Goal: Task Accomplishment & Management: Manage account settings

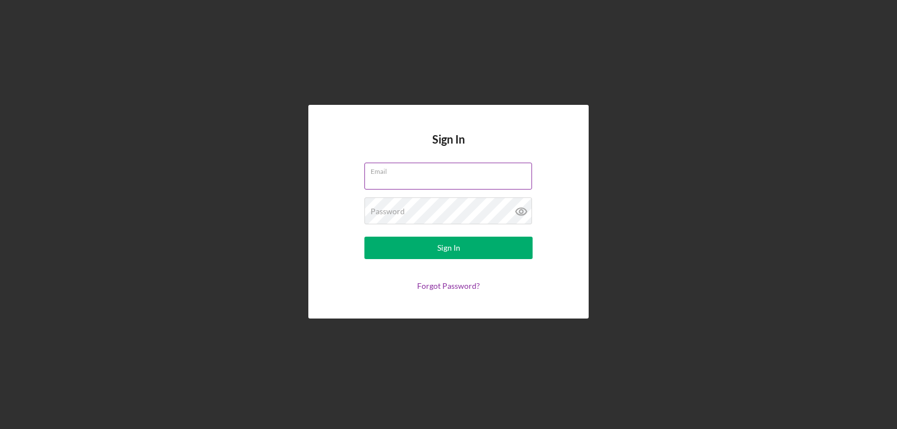
click at [450, 183] on input "Email" at bounding box center [448, 176] width 168 height 27
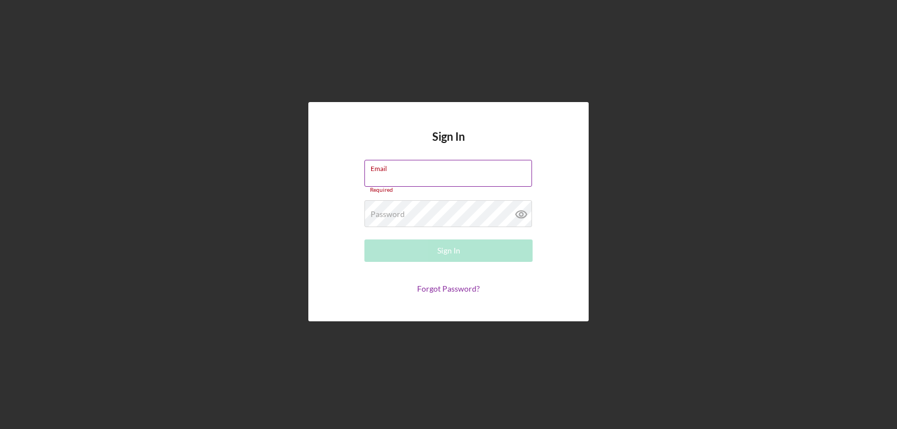
type input "[EMAIL_ADDRESS][DOMAIN_NAME]"
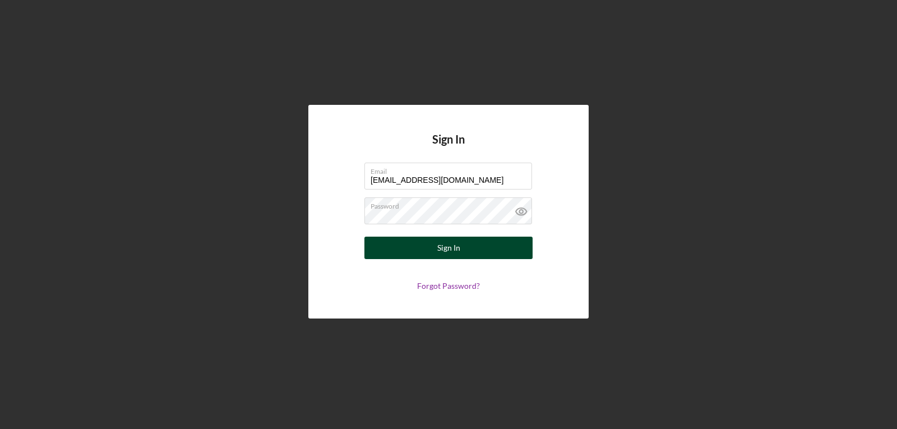
click at [481, 253] on button "Sign In" at bounding box center [448, 248] width 168 height 22
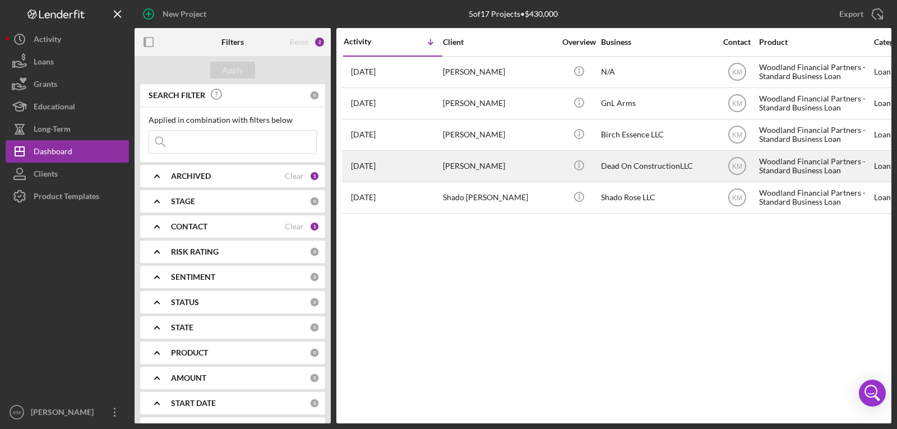
click at [504, 169] on div "[PERSON_NAME]" at bounding box center [499, 166] width 112 height 30
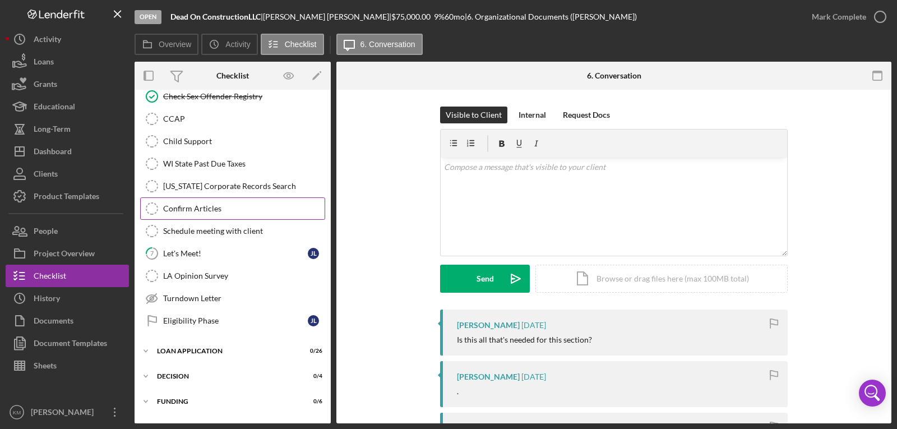
scroll to position [168, 0]
click at [226, 279] on div "LA Opinion Survey" at bounding box center [243, 275] width 161 height 9
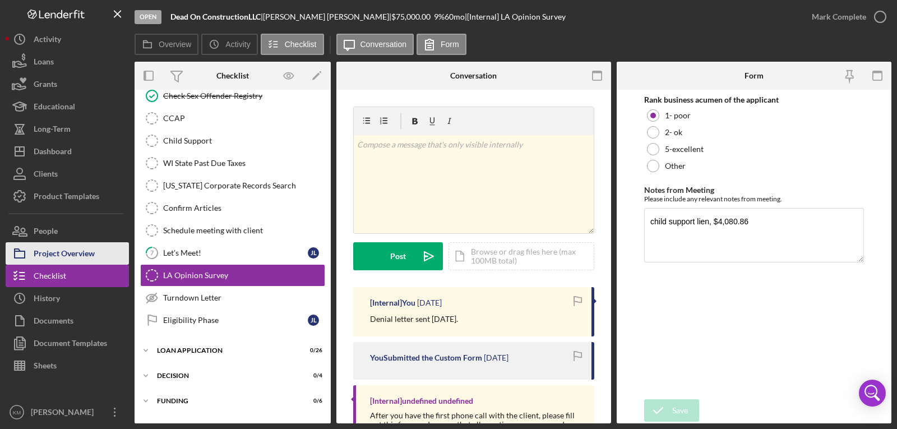
click at [81, 261] on div "Project Overview" at bounding box center [64, 254] width 61 height 25
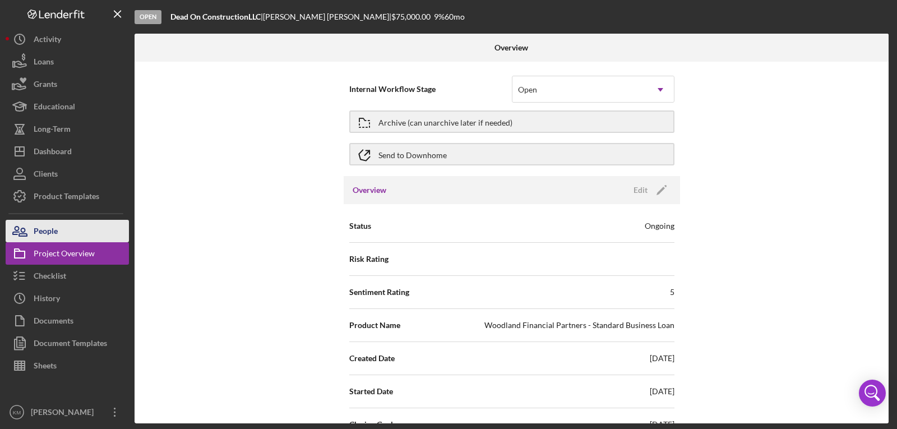
click at [80, 233] on button "People" at bounding box center [67, 231] width 123 height 22
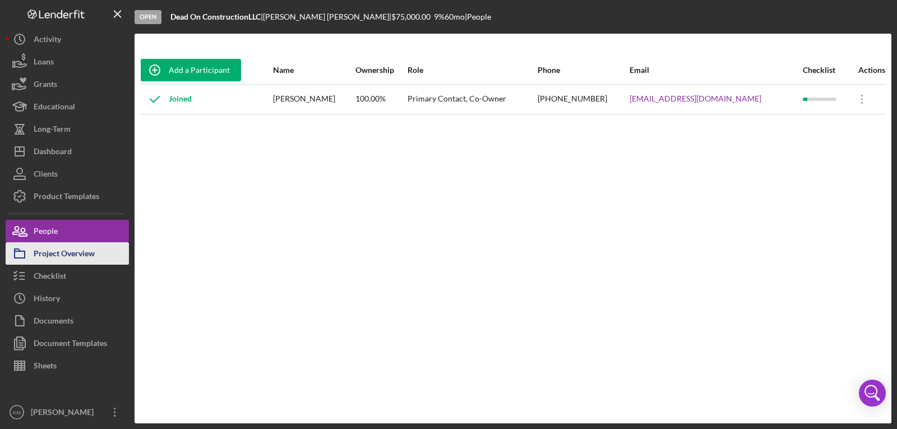
click at [82, 258] on div "Project Overview" at bounding box center [64, 254] width 61 height 25
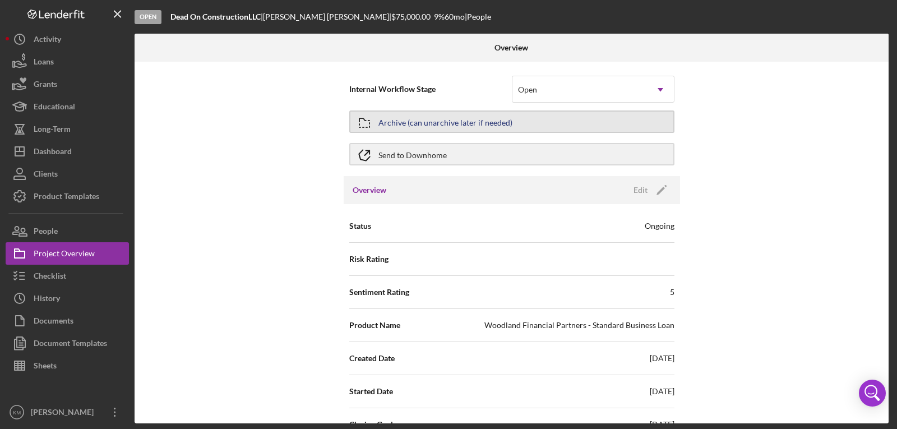
click at [563, 126] on button "Archive (can unarchive later if needed)" at bounding box center [511, 121] width 325 height 22
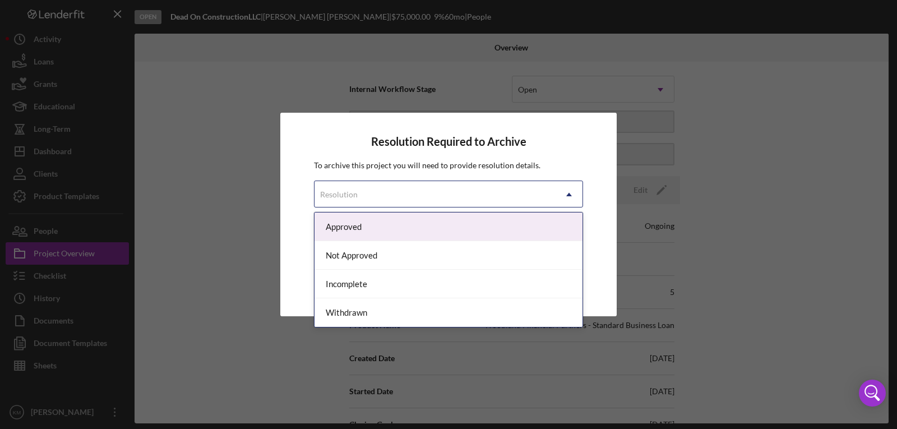
click at [527, 196] on div "Resolution" at bounding box center [435, 195] width 241 height 26
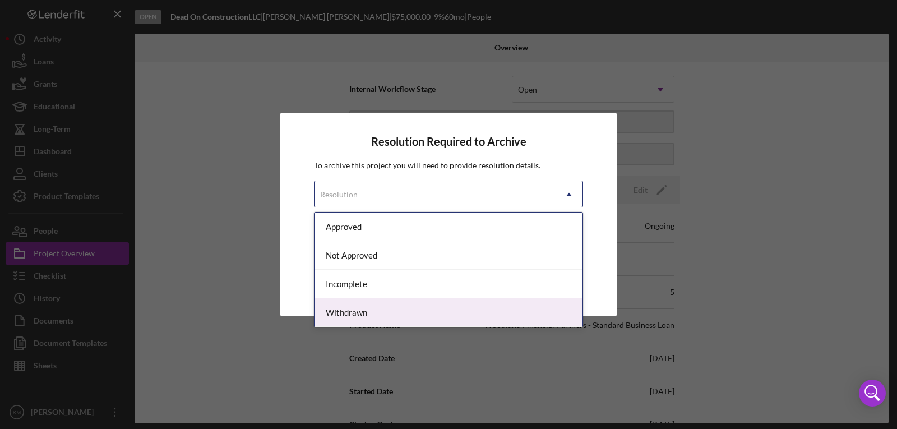
click at [497, 302] on div "Withdrawn" at bounding box center [449, 312] width 268 height 29
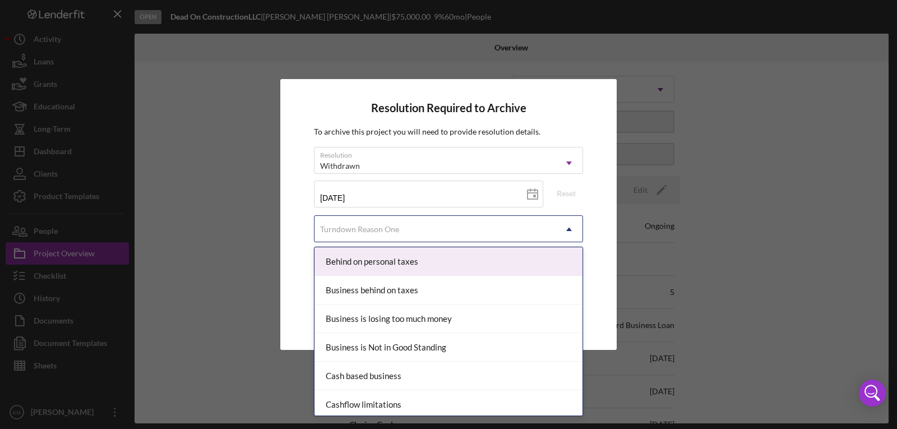
click at [491, 227] on div "Turndown Reason One" at bounding box center [435, 229] width 241 height 26
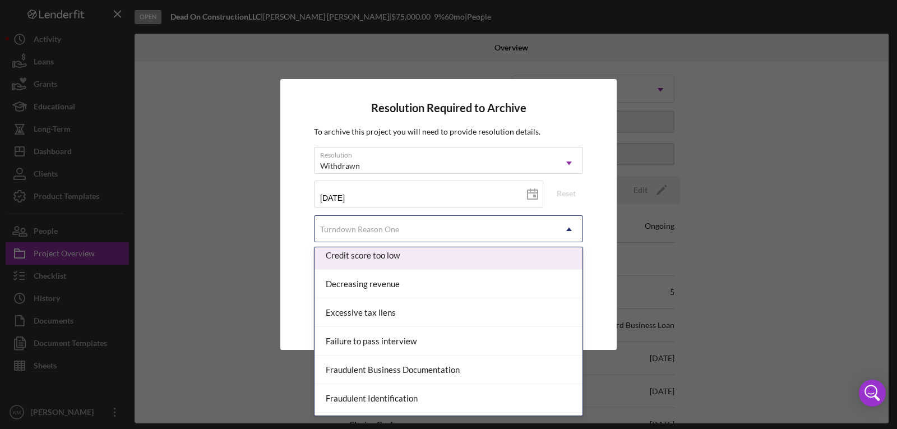
scroll to position [224, 0]
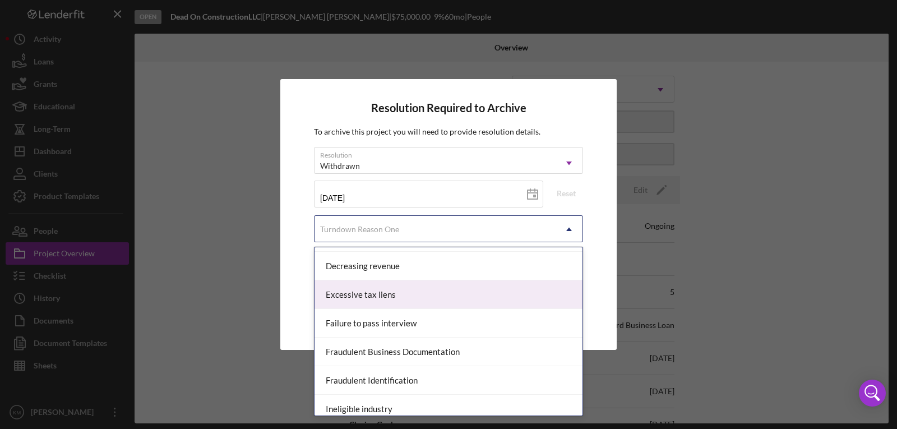
click at [588, 278] on div "Resolution Required to Archive To archive this project you will need to provide…" at bounding box center [448, 214] width 336 height 271
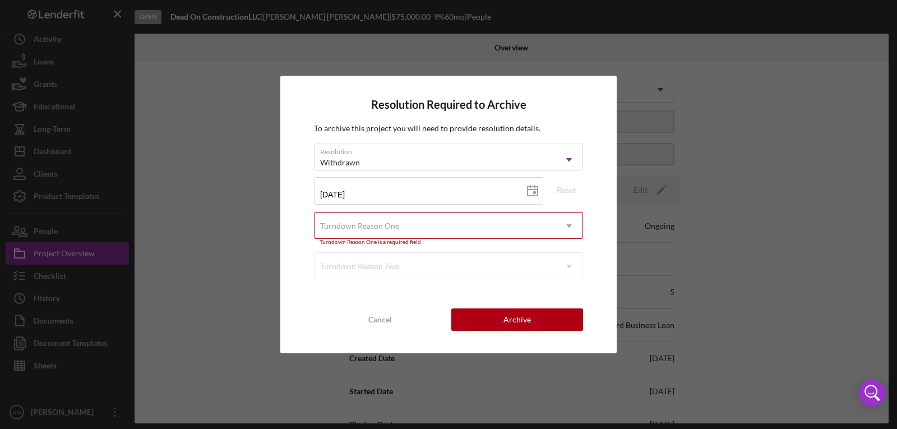
click at [557, 226] on icon "Icon/Dropdown Arrow" at bounding box center [569, 226] width 27 height 27
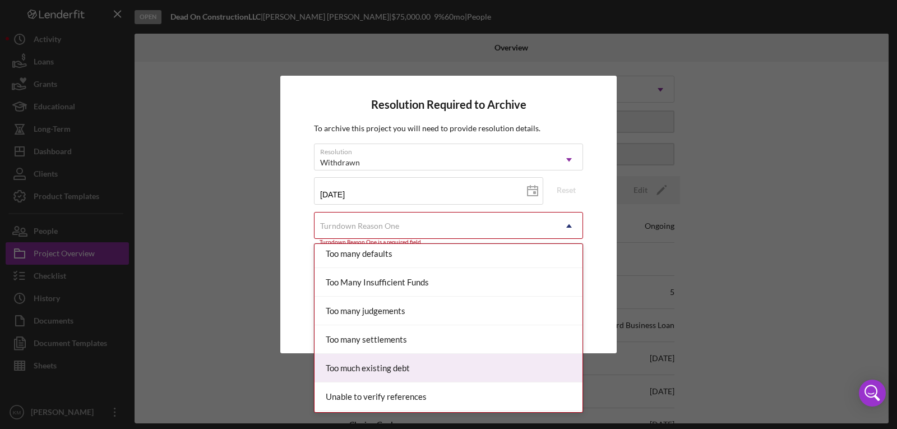
scroll to position [1233, 0]
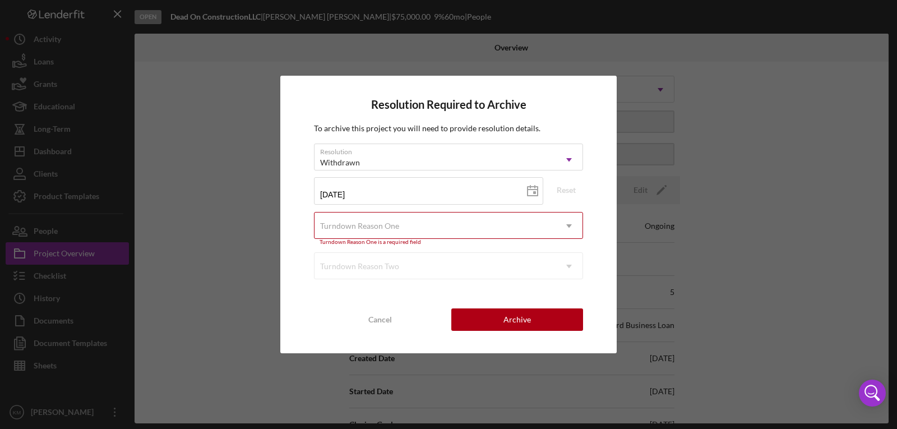
drag, startPoint x: 595, startPoint y: 234, endPoint x: 593, endPoint y: 242, distance: 8.2
click at [595, 235] on div "Resolution Required to Archive To archive this project you will need to provide…" at bounding box center [448, 215] width 336 height 278
click at [541, 273] on div "Turndown Reason Two Icon/Dropdown Arrow" at bounding box center [448, 265] width 269 height 27
click at [539, 266] on div "Turndown Reason Two Icon/Dropdown Arrow" at bounding box center [448, 265] width 269 height 27
click at [387, 316] on div "Cancel" at bounding box center [380, 319] width 24 height 22
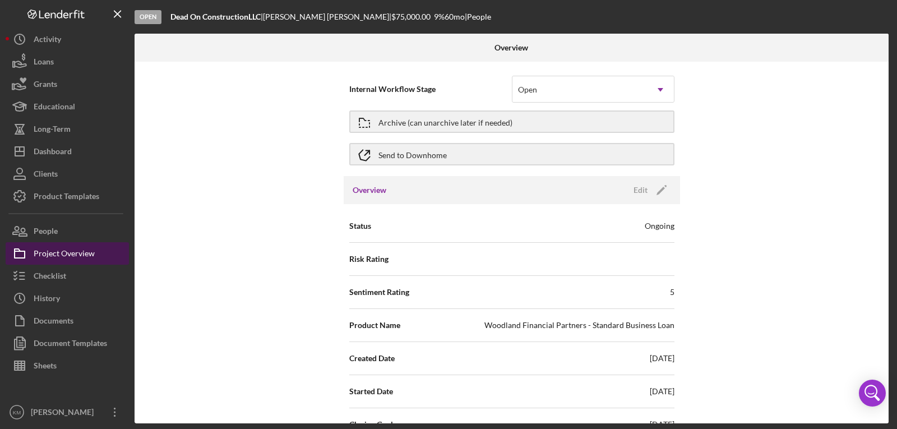
click at [67, 253] on div "Project Overview" at bounding box center [64, 254] width 61 height 25
click at [120, 10] on icon "Icon/Menu Close" at bounding box center [117, 14] width 25 height 25
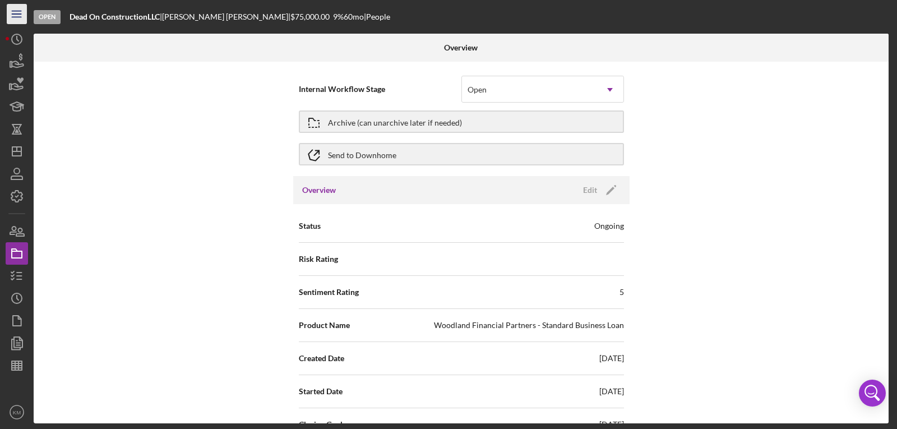
click at [10, 13] on icon "Icon/Menu" at bounding box center [16, 14] width 25 height 25
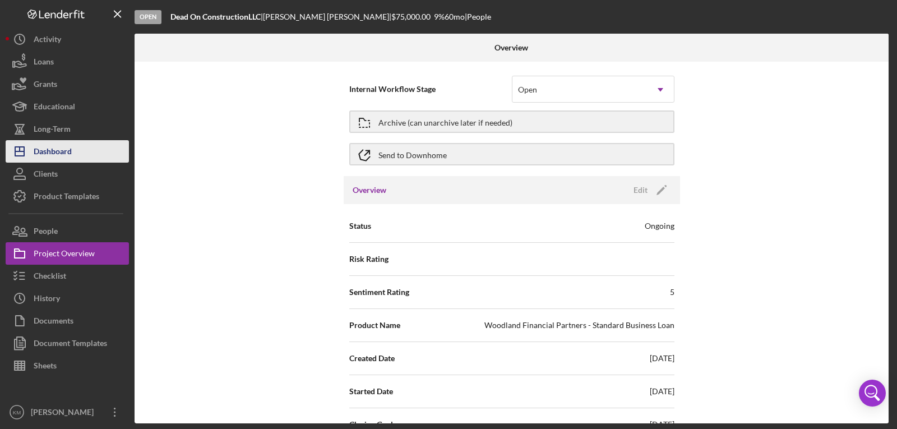
click at [53, 150] on div "Dashboard" at bounding box center [53, 152] width 38 height 25
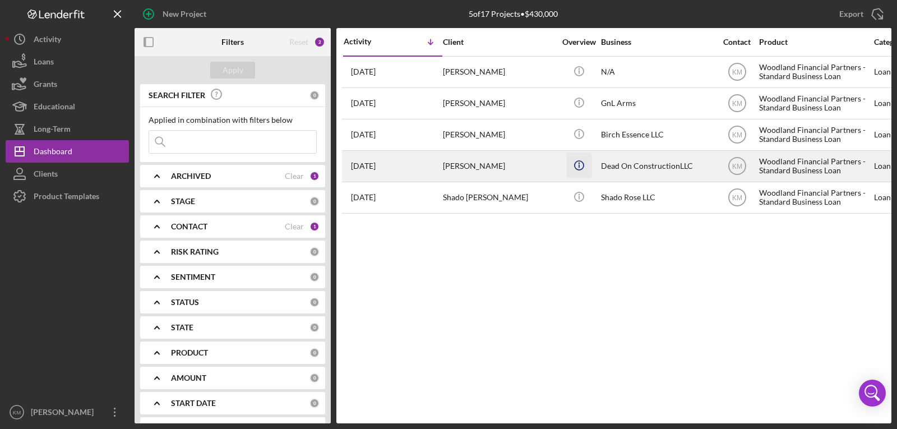
click at [581, 157] on icon "Icon/Info" at bounding box center [578, 165] width 25 height 25
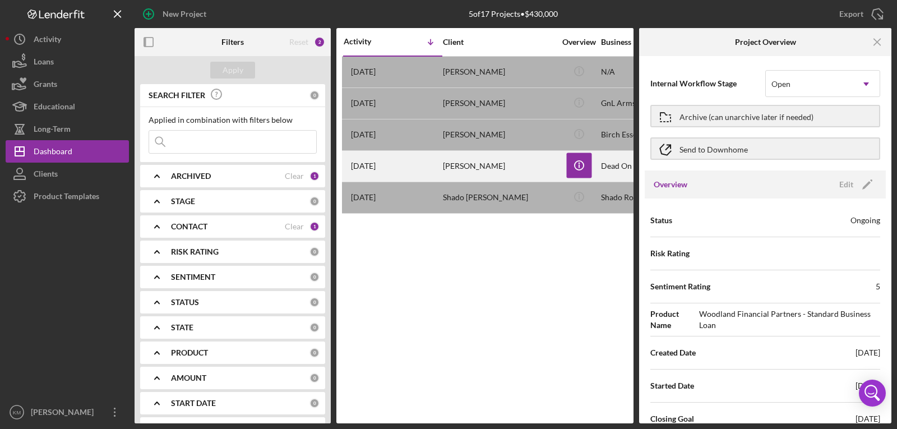
click at [492, 171] on div "[PERSON_NAME]" at bounding box center [499, 166] width 112 height 30
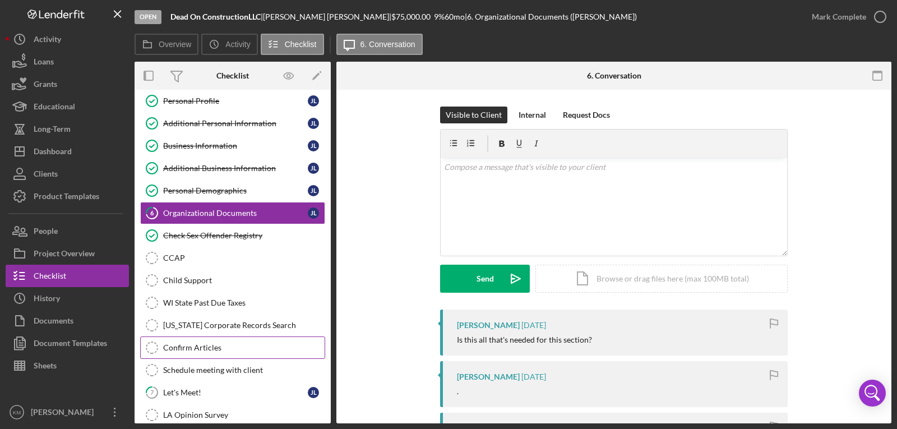
scroll to position [112, 0]
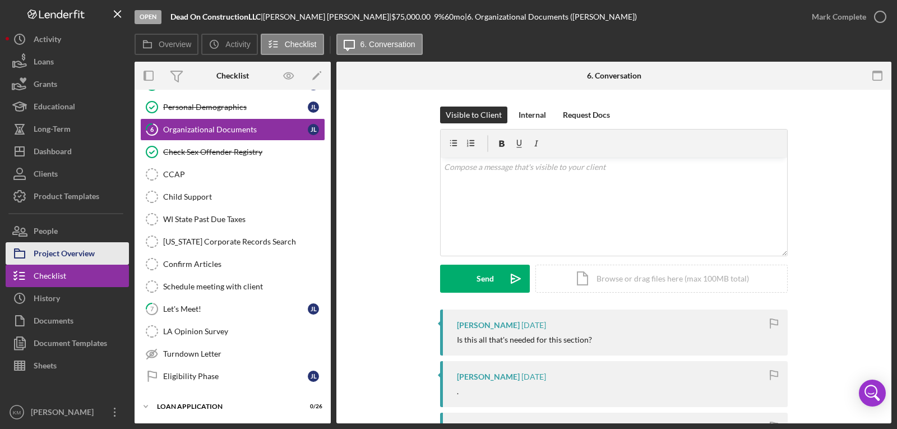
click at [75, 248] on div "Project Overview" at bounding box center [64, 254] width 61 height 25
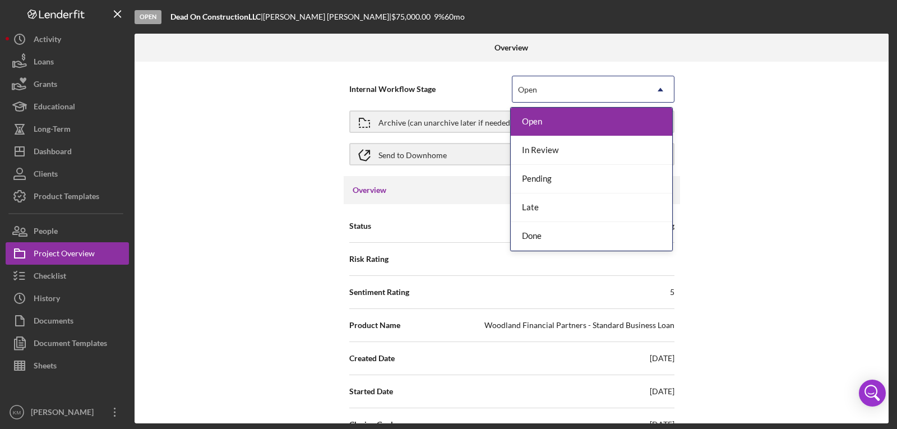
click at [662, 85] on icon "Icon/Dropdown Arrow" at bounding box center [660, 89] width 27 height 27
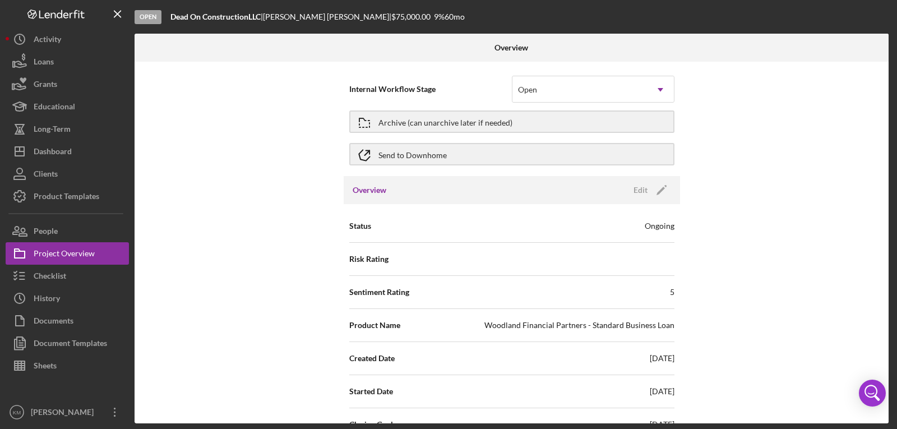
click at [774, 177] on div "Internal Workflow Stage Open Icon/Dropdown Arrow Archive (can unarchive later i…" at bounding box center [512, 243] width 754 height 362
click at [371, 188] on h3 "Overview" at bounding box center [370, 189] width 34 height 11
click at [662, 193] on icon "Icon/Edit" at bounding box center [662, 190] width 28 height 28
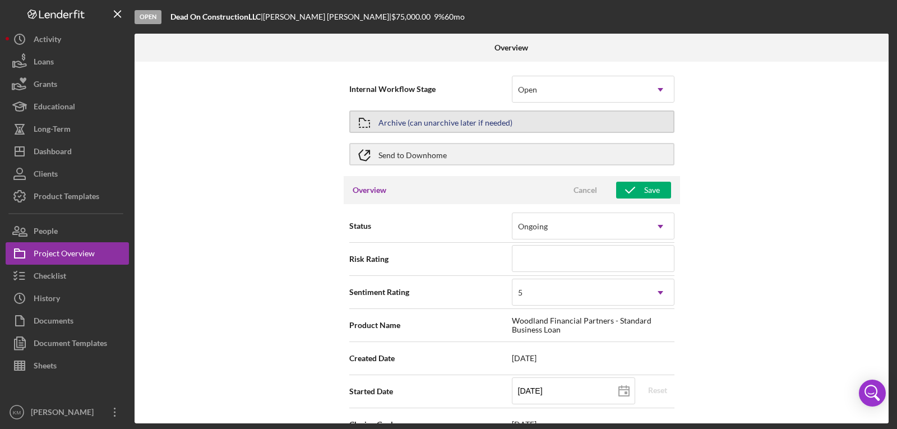
click at [475, 122] on div "Archive (can unarchive later if needed)" at bounding box center [445, 122] width 134 height 20
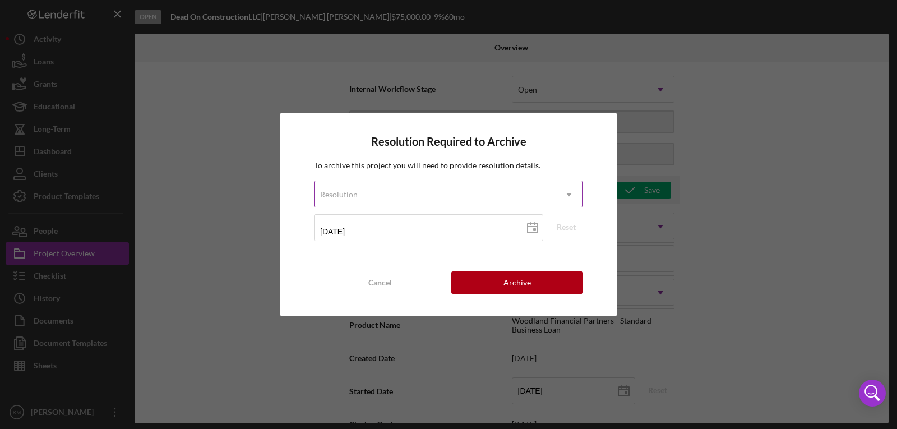
click at [504, 186] on div "Resolution" at bounding box center [435, 195] width 241 height 26
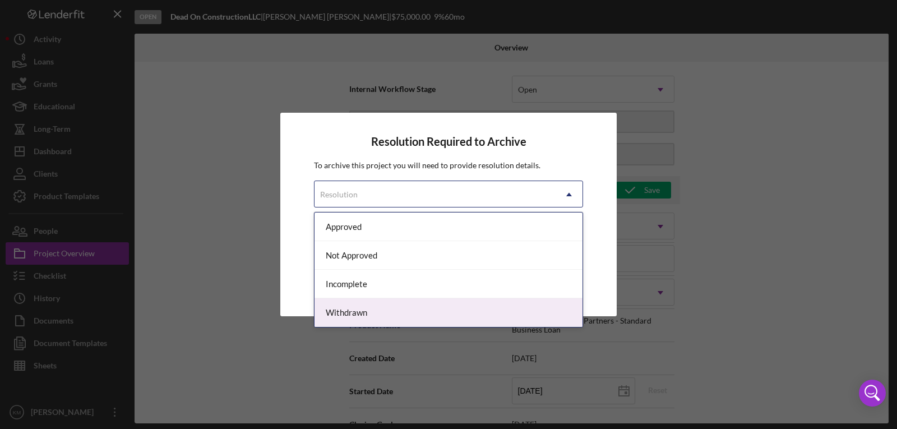
click at [463, 312] on div "Withdrawn" at bounding box center [449, 312] width 268 height 29
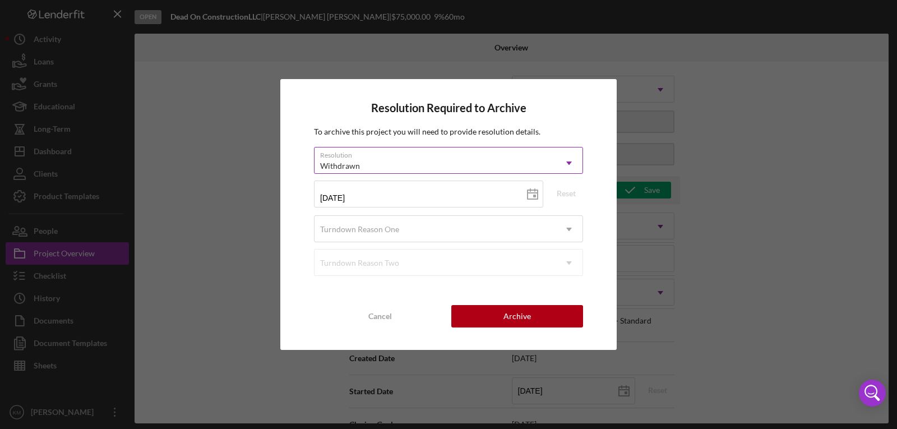
click at [498, 171] on div "Withdrawn" at bounding box center [435, 166] width 241 height 26
click at [677, 194] on div "Resolution Required to Archive To archive this project you will need to provide…" at bounding box center [448, 214] width 897 height 429
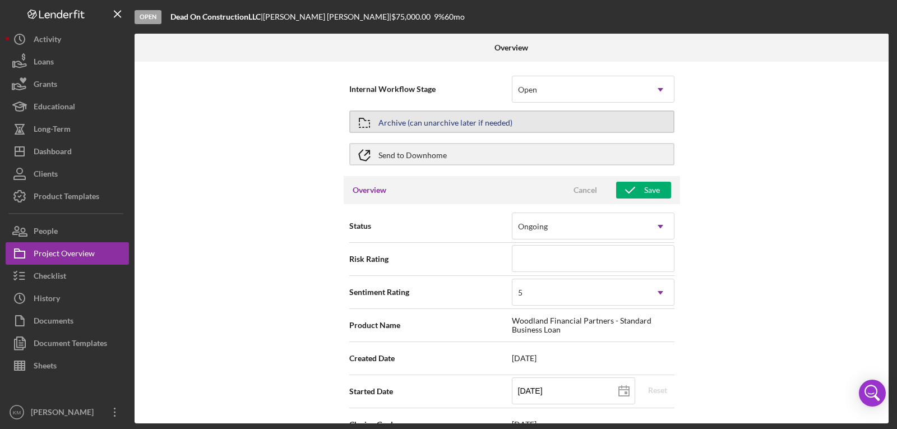
click at [565, 119] on button "Archive (can unarchive later if needed)" at bounding box center [511, 121] width 325 height 22
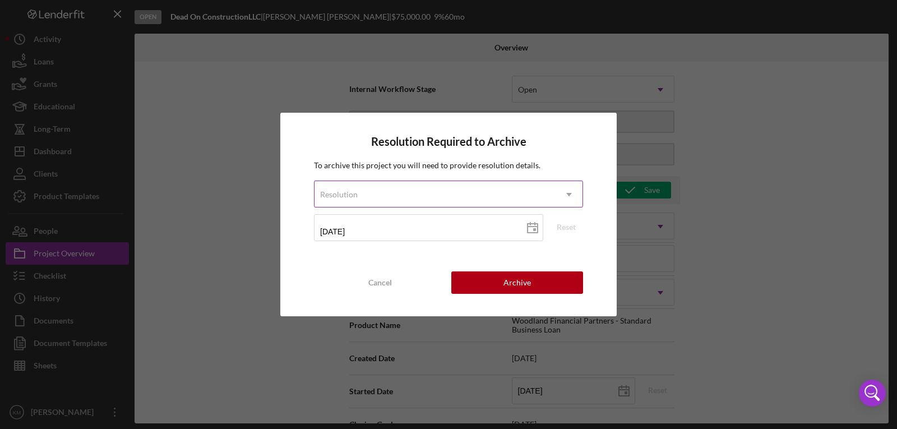
click at [496, 196] on div "Resolution" at bounding box center [435, 195] width 241 height 26
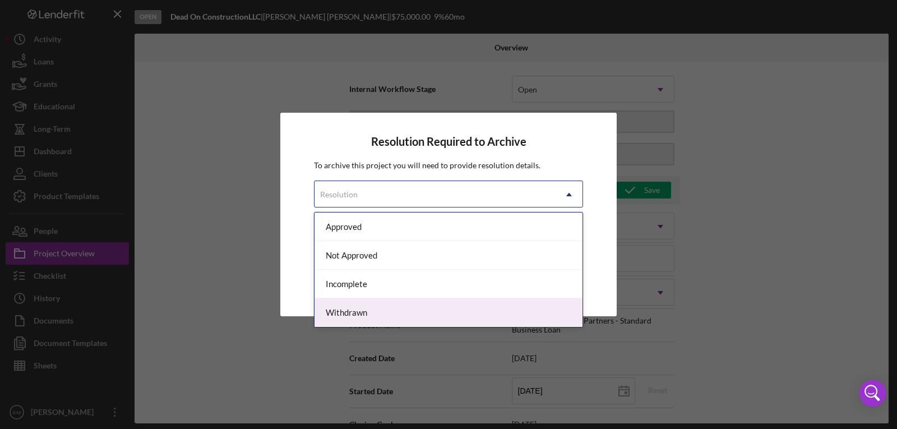
click at [418, 318] on div "Withdrawn" at bounding box center [449, 312] width 268 height 29
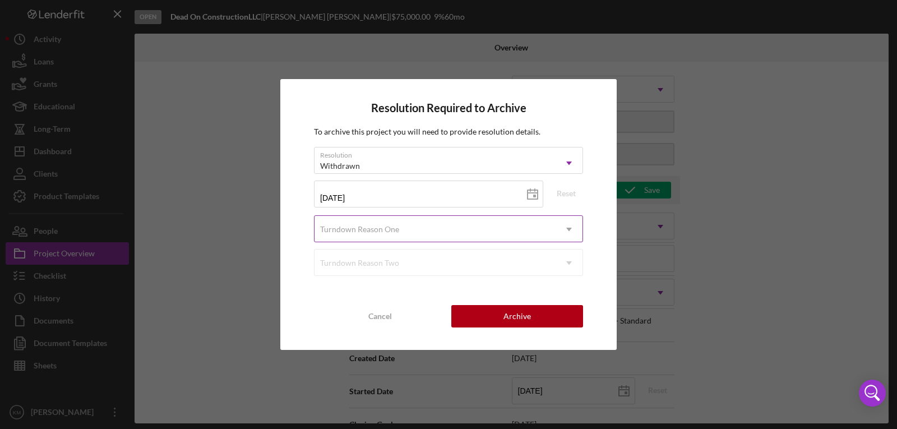
click at [432, 233] on div "Turndown Reason One" at bounding box center [435, 229] width 241 height 26
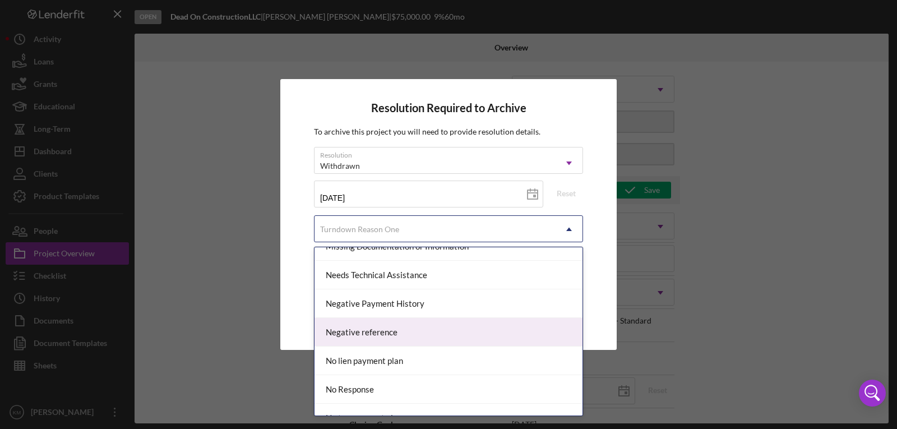
scroll to position [729, 0]
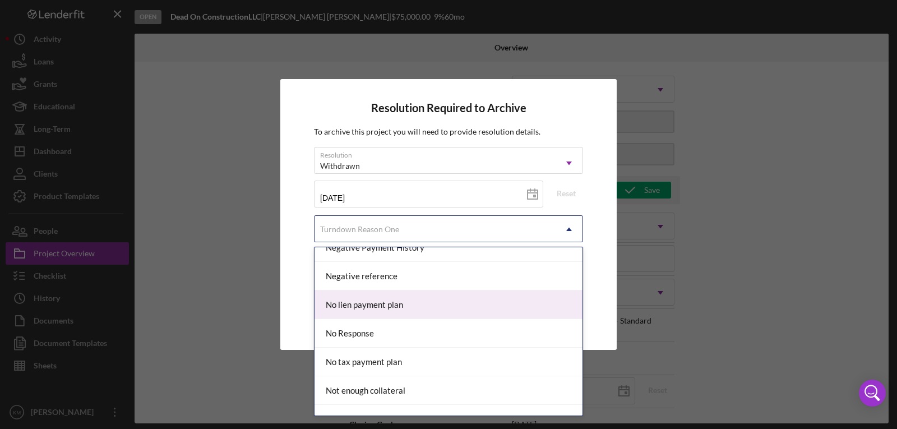
click at [450, 312] on div "No lien payment plan" at bounding box center [449, 304] width 268 height 29
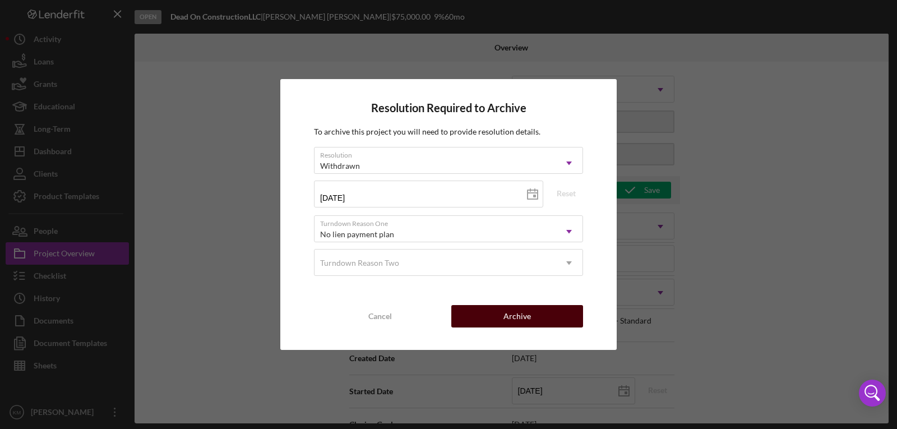
click at [505, 324] on div "Archive" at bounding box center [517, 316] width 27 height 22
type textarea "Here's a snapshot of information that has been fully approved, as well as the i…"
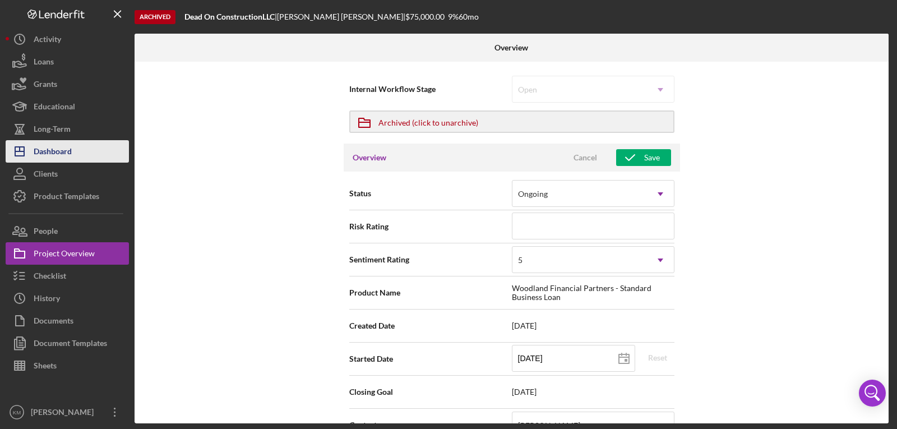
click at [66, 160] on div "Dashboard" at bounding box center [53, 152] width 38 height 25
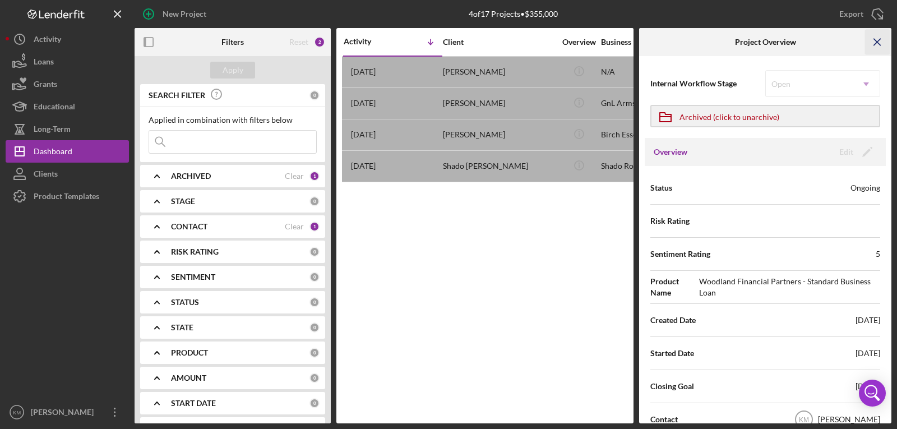
click at [882, 37] on icon "Icon/Menu Close" at bounding box center [877, 42] width 25 height 25
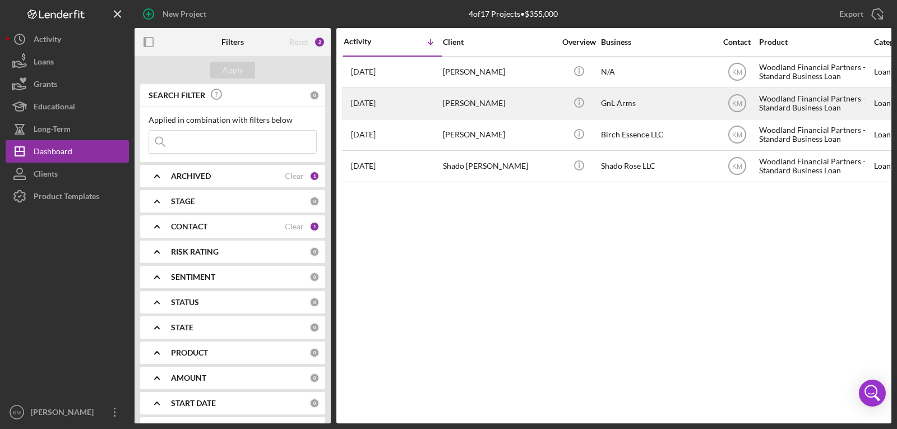
click at [458, 104] on div "[PERSON_NAME]" at bounding box center [499, 104] width 112 height 30
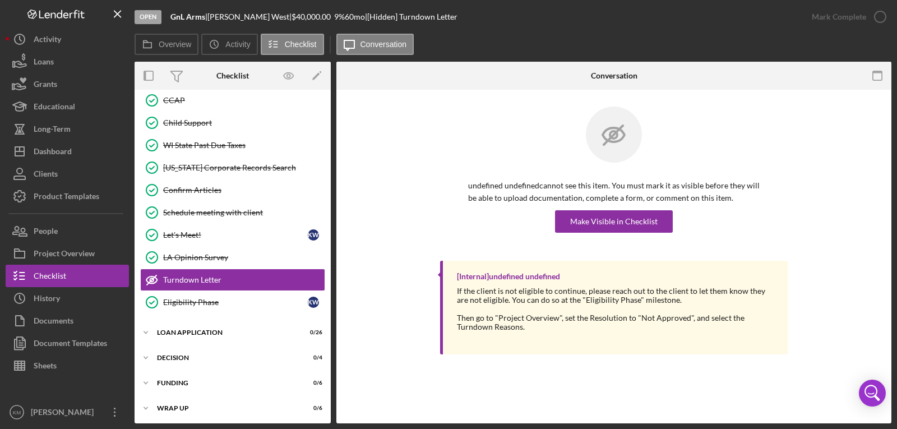
scroll to position [188, 0]
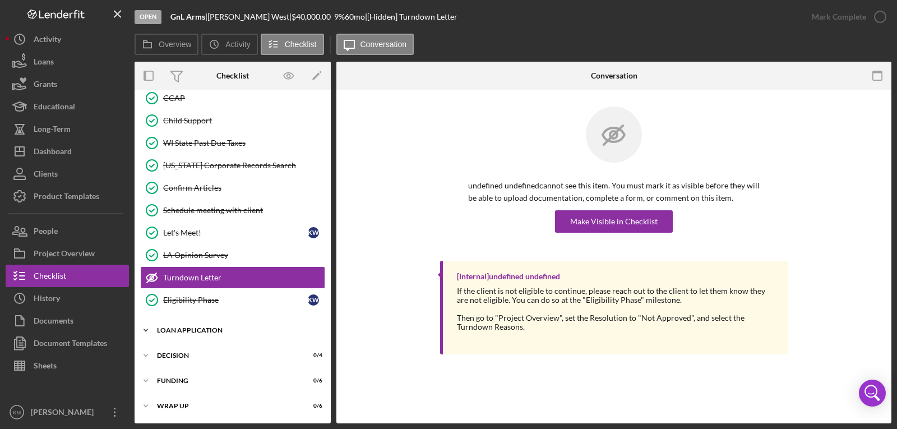
click at [205, 332] on div "Loan Application" at bounding box center [237, 330] width 160 height 7
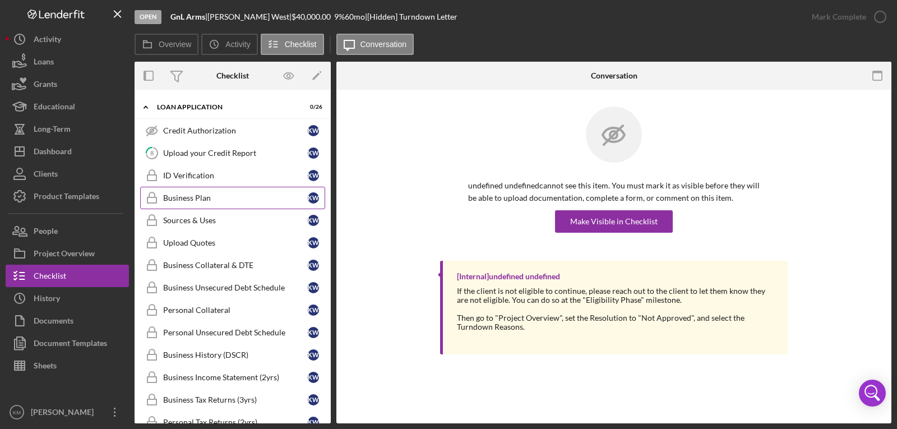
scroll to position [413, 0]
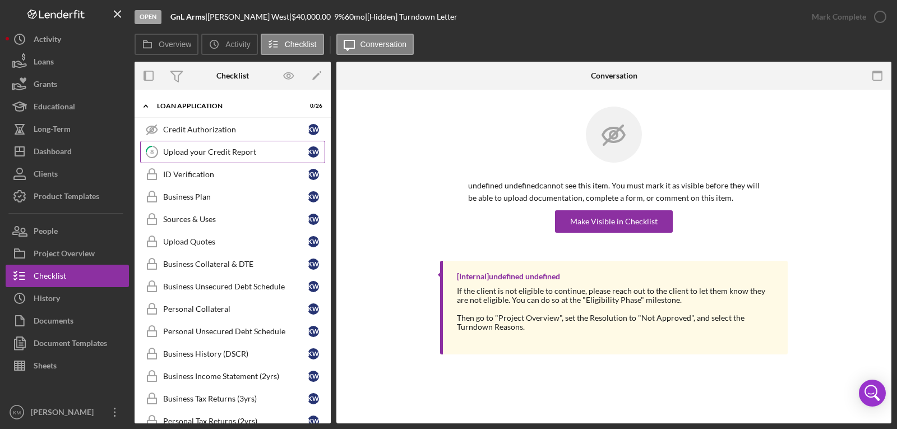
click at [190, 153] on div "Upload your Credit Report" at bounding box center [235, 151] width 145 height 9
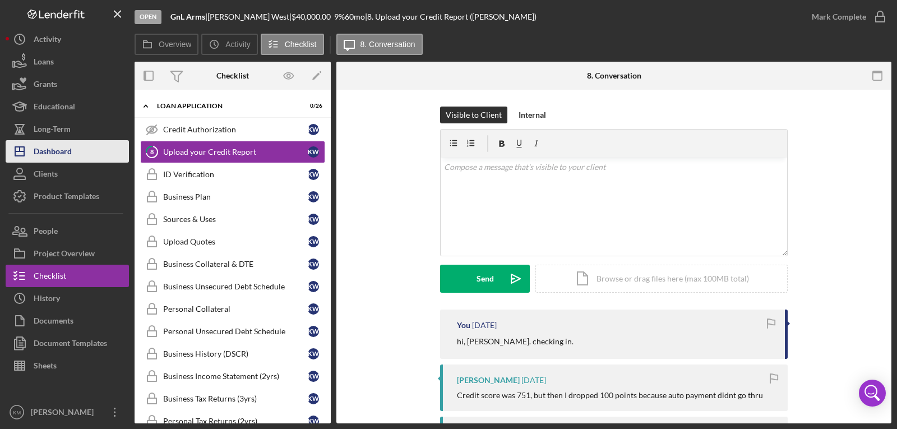
click at [66, 152] on div "Dashboard" at bounding box center [53, 152] width 38 height 25
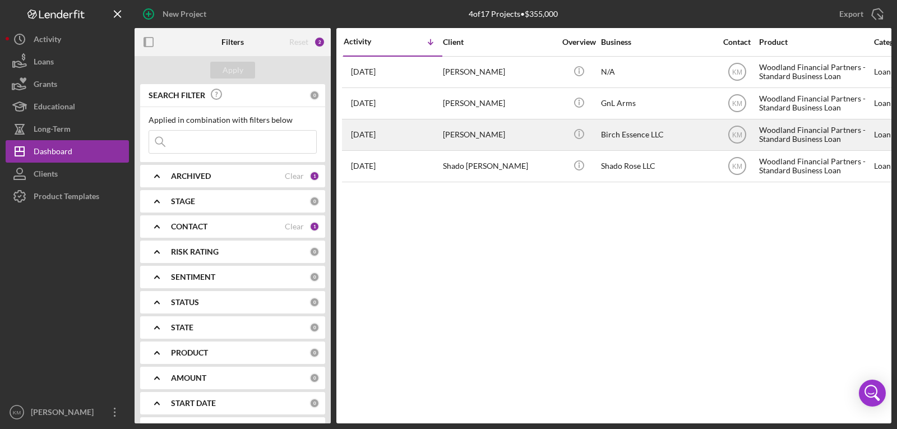
click at [376, 136] on time "[DATE]" at bounding box center [363, 134] width 25 height 9
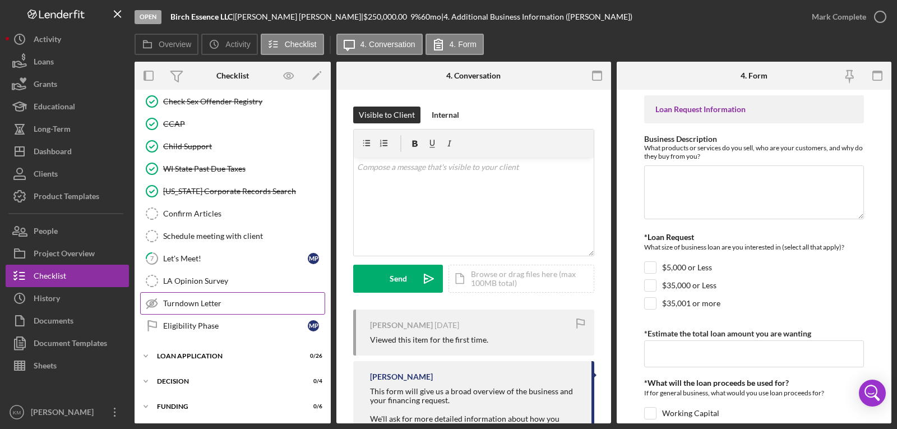
scroll to position [168, 0]
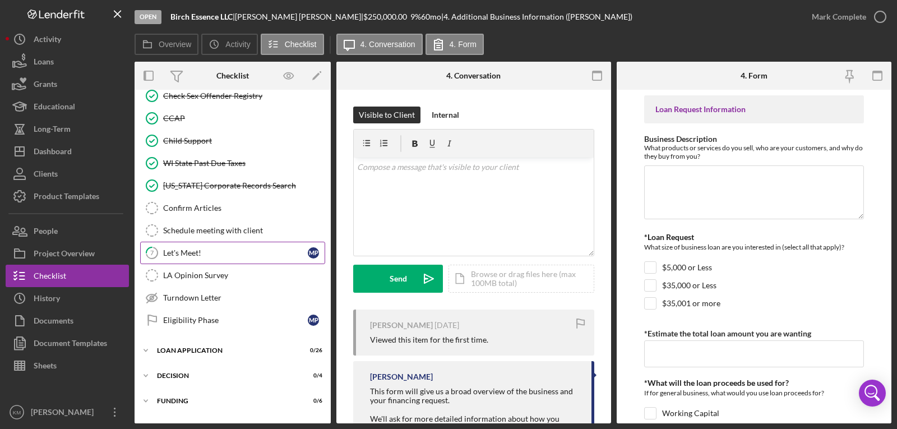
click at [216, 254] on div "Let's Meet!" at bounding box center [235, 252] width 145 height 9
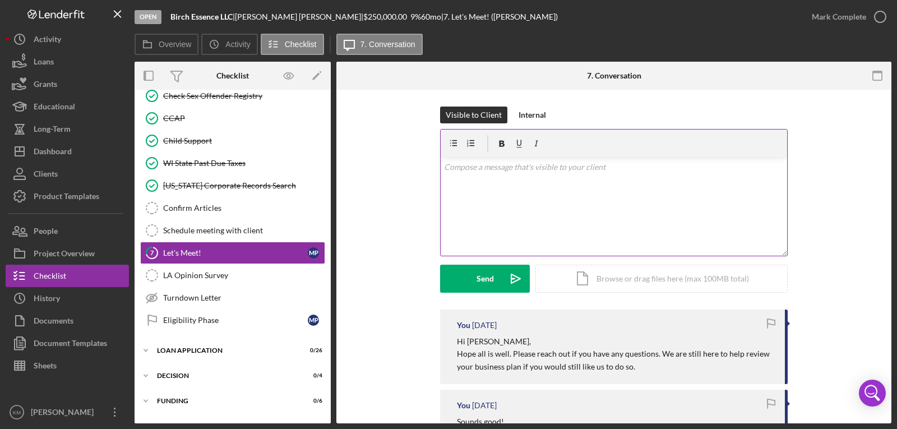
click at [545, 214] on div "v Color teal Color pink Remove color Add row above Add row below Add column bef…" at bounding box center [614, 207] width 347 height 98
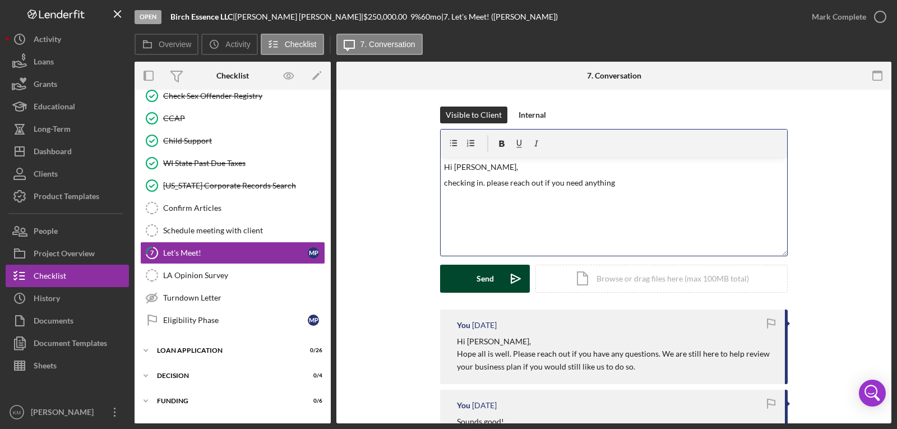
click at [473, 268] on button "Send Icon/icon-invite-send" at bounding box center [485, 279] width 90 height 28
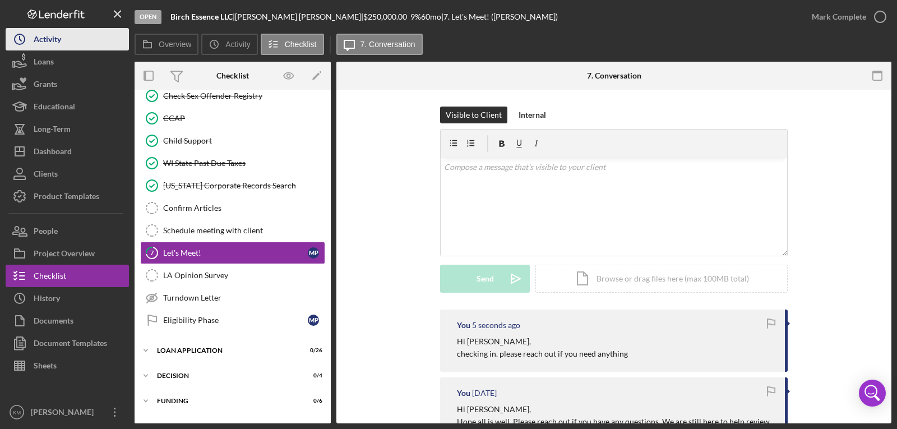
click at [57, 45] on div "Activity" at bounding box center [47, 40] width 27 height 25
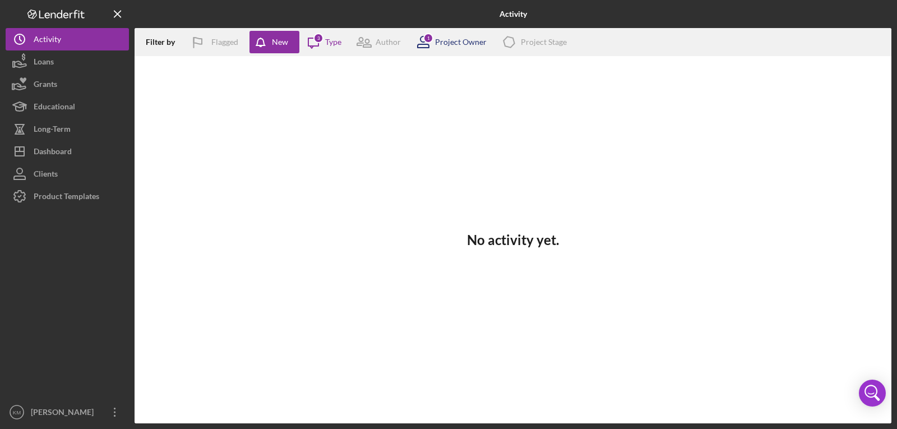
click at [423, 45] on icon at bounding box center [423, 42] width 28 height 28
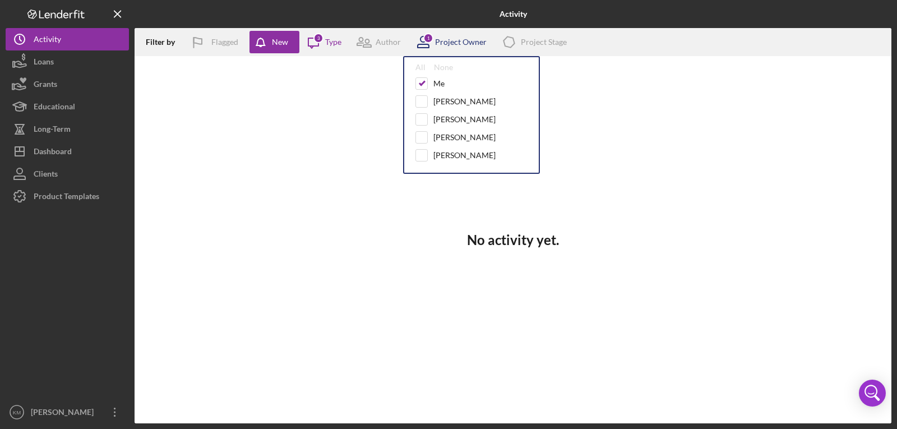
click at [433, 44] on icon at bounding box center [423, 42] width 28 height 28
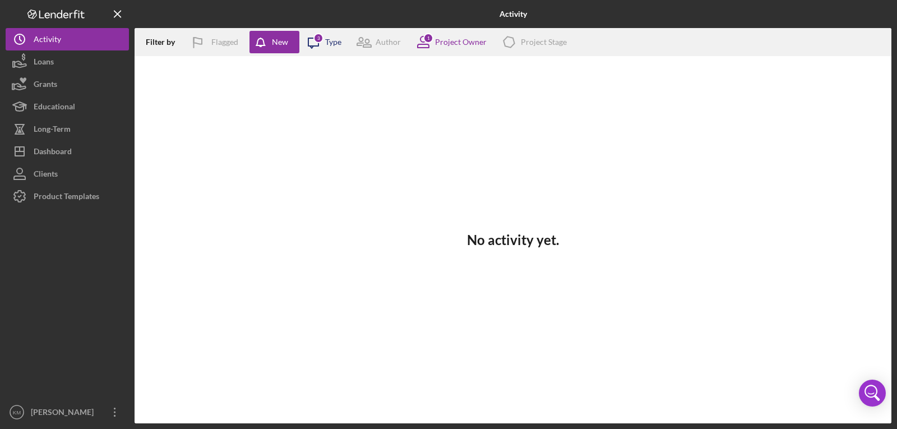
click at [317, 49] on icon "Icon/Message" at bounding box center [313, 42] width 28 height 28
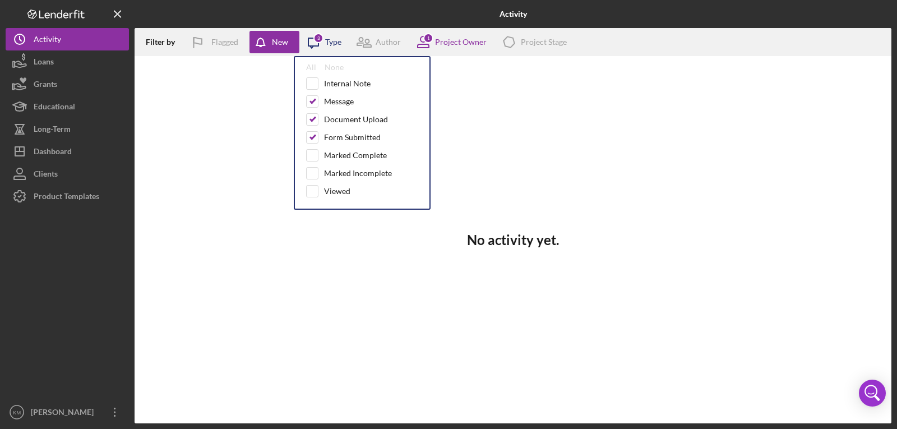
click at [329, 43] on div "Type" at bounding box center [333, 42] width 16 height 9
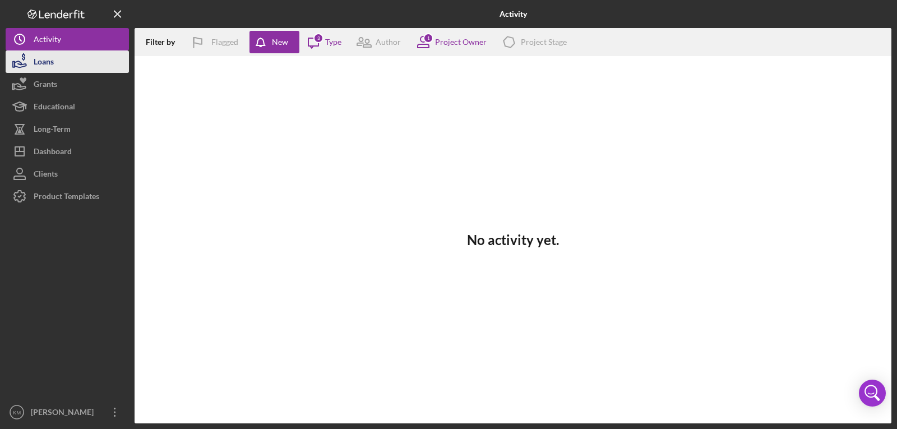
click at [37, 63] on div "Loans" at bounding box center [44, 62] width 20 height 25
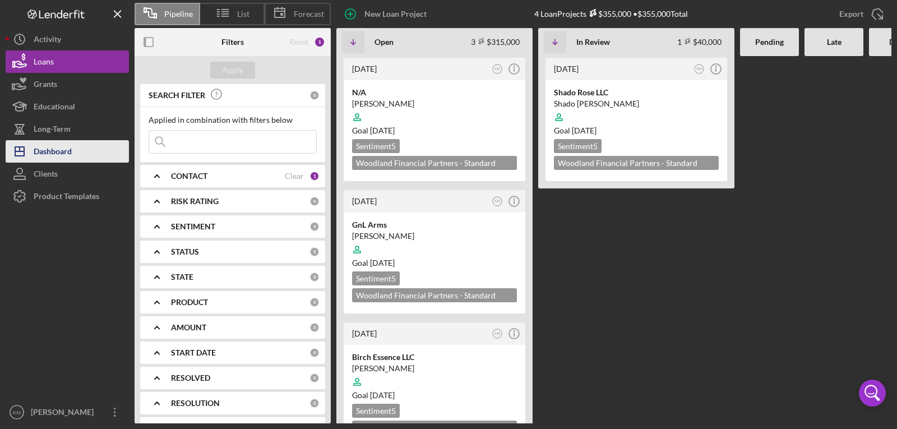
click at [70, 154] on div "Dashboard" at bounding box center [53, 152] width 38 height 25
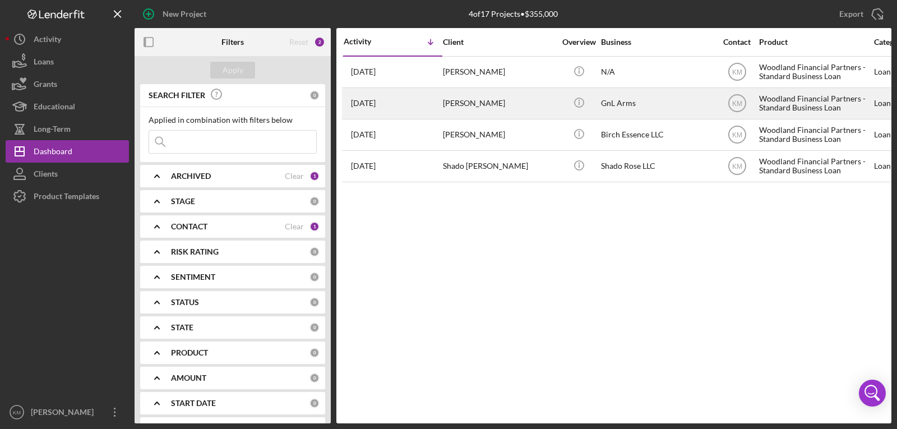
click at [467, 90] on div "[PERSON_NAME]" at bounding box center [499, 104] width 112 height 30
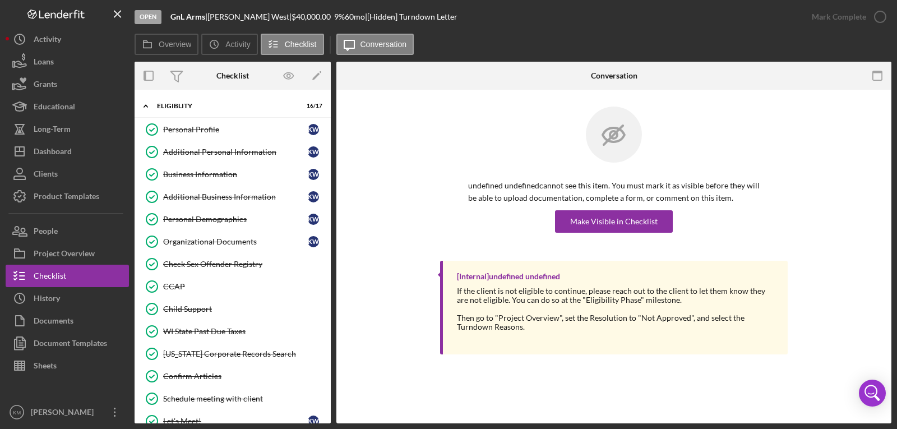
click at [469, 79] on div at bounding box center [428, 76] width 185 height 28
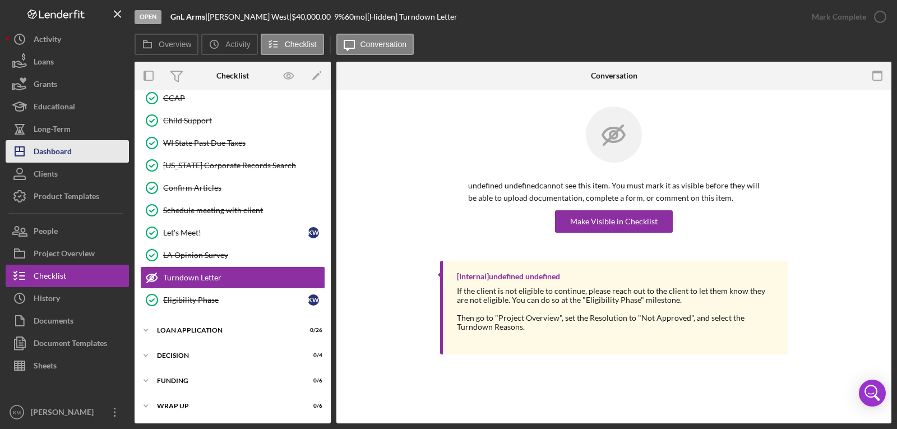
click at [58, 151] on div "Dashboard" at bounding box center [53, 152] width 38 height 25
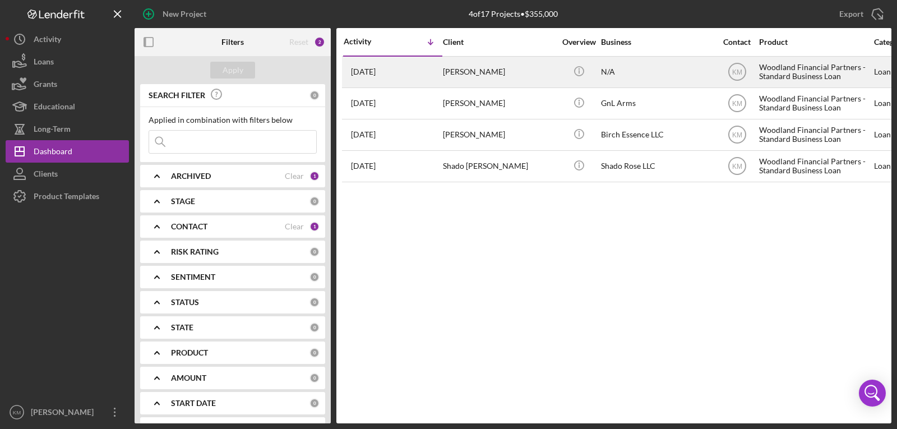
click at [501, 71] on div "[PERSON_NAME]" at bounding box center [499, 72] width 112 height 30
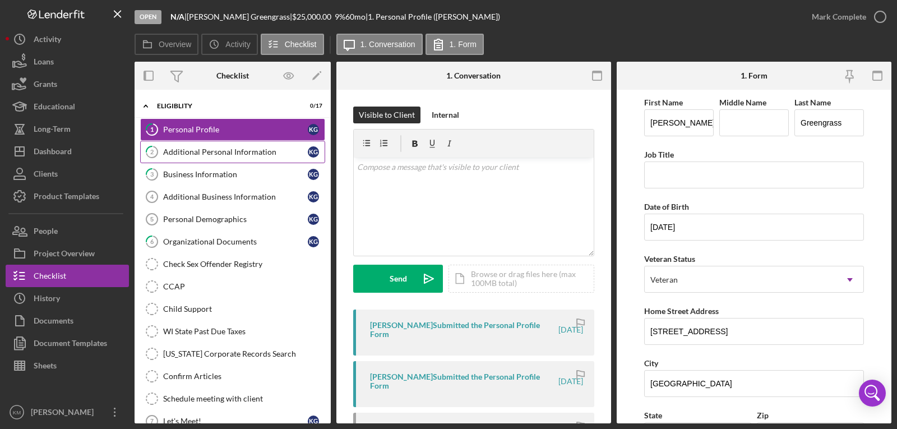
click at [232, 151] on div "Additional Personal Information" at bounding box center [235, 151] width 145 height 9
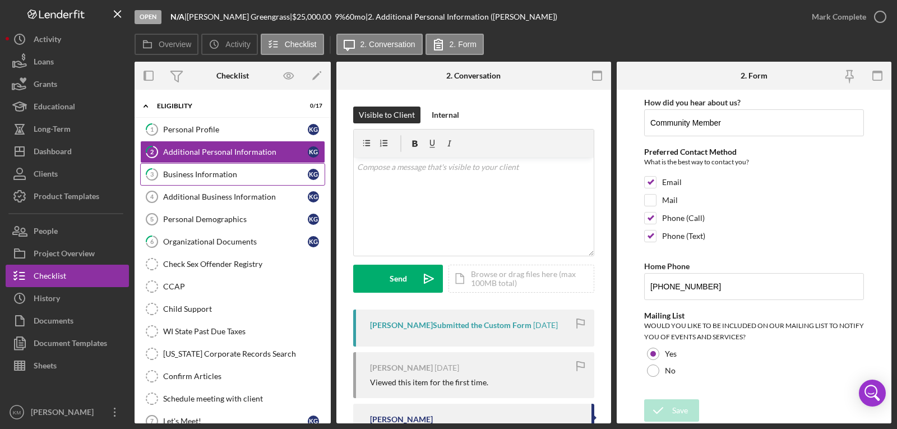
click at [228, 172] on div "Business Information" at bounding box center [235, 174] width 145 height 9
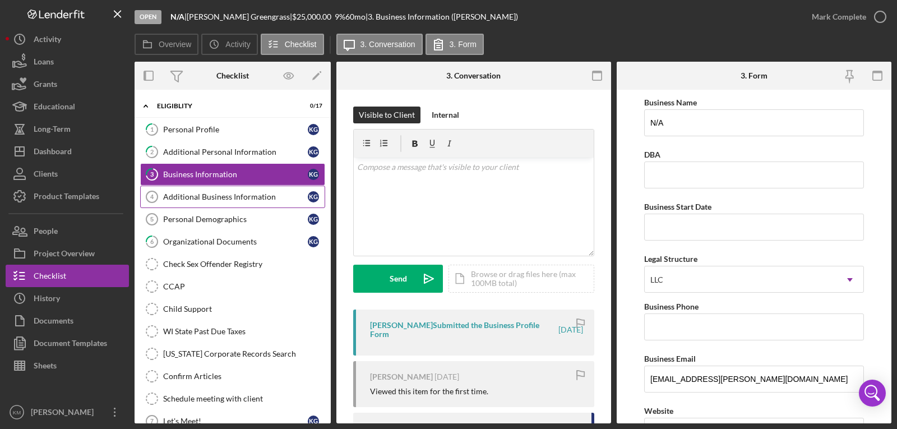
click at [226, 192] on div "Additional Business Information" at bounding box center [235, 196] width 145 height 9
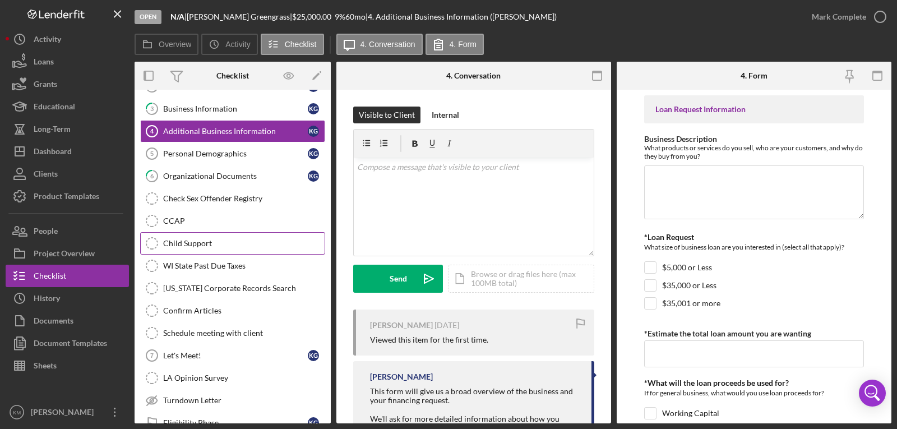
scroll to position [168, 0]
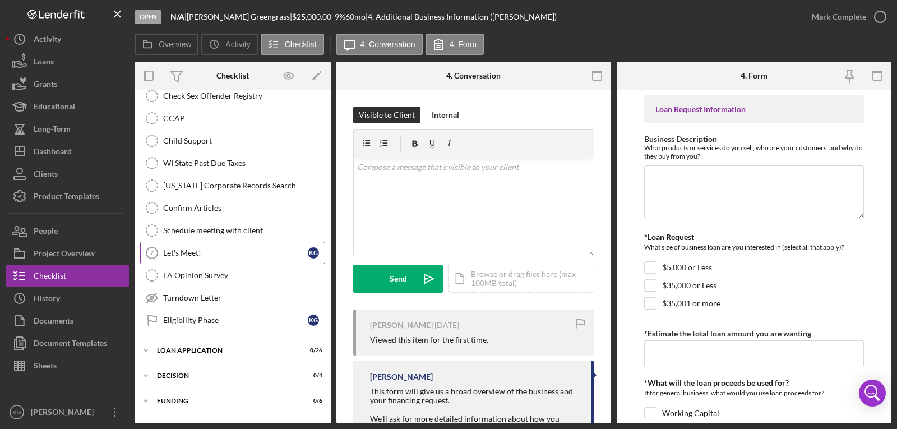
click at [229, 262] on link "Let's Meet! 7 Let's Meet! K G" at bounding box center [232, 253] width 185 height 22
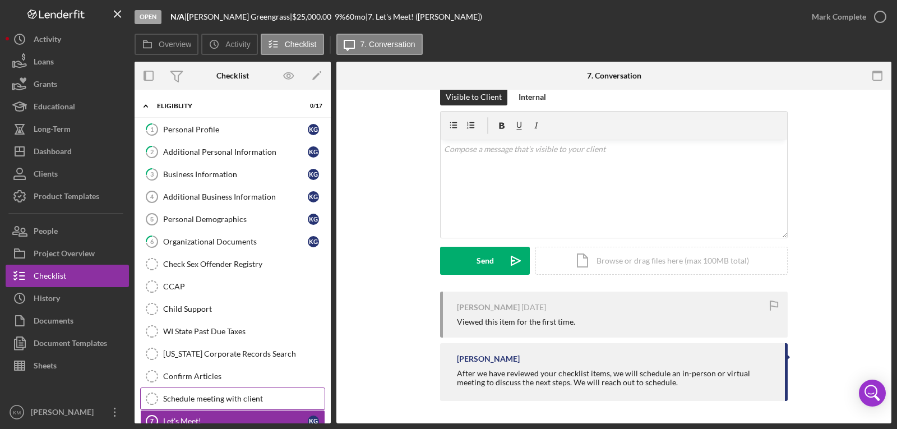
click at [245, 390] on link "Schedule meeting with client Schedule meeting with client" at bounding box center [232, 398] width 185 height 22
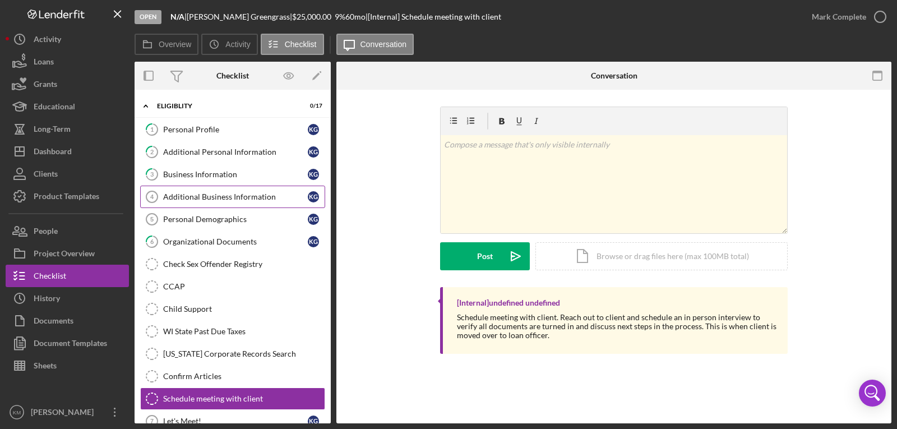
click at [239, 193] on div "Additional Business Information" at bounding box center [235, 196] width 145 height 9
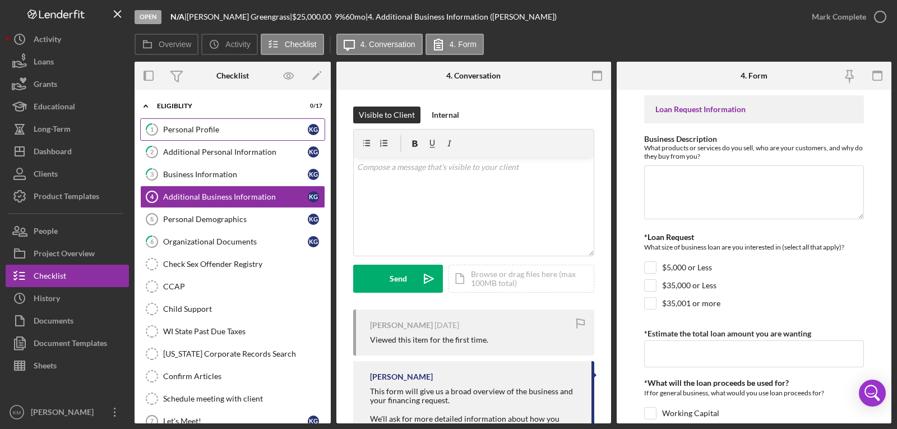
click at [211, 128] on div "Personal Profile" at bounding box center [235, 129] width 145 height 9
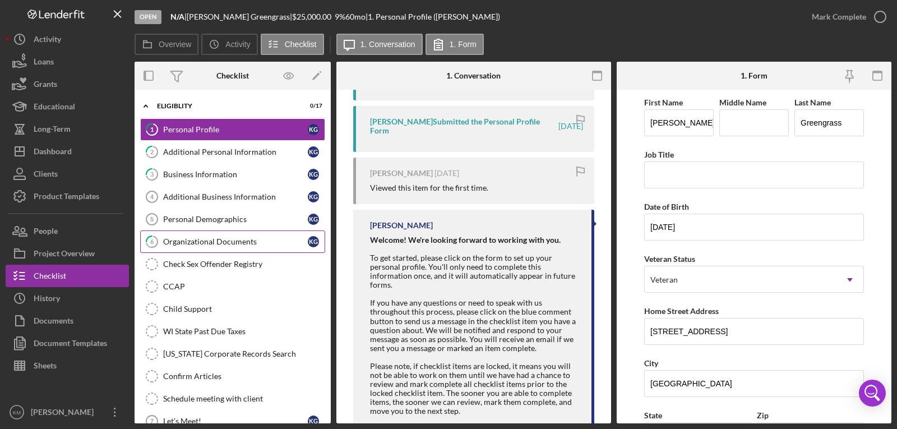
scroll to position [284, 0]
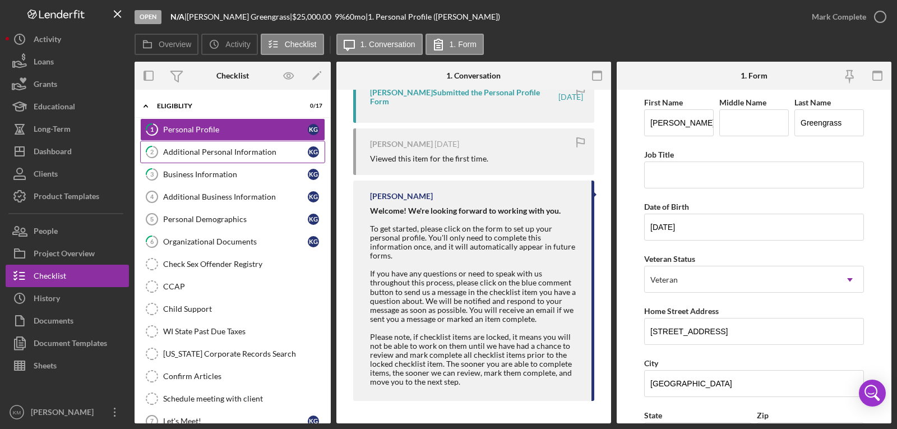
click at [243, 155] on div "Additional Personal Information" at bounding box center [235, 151] width 145 height 9
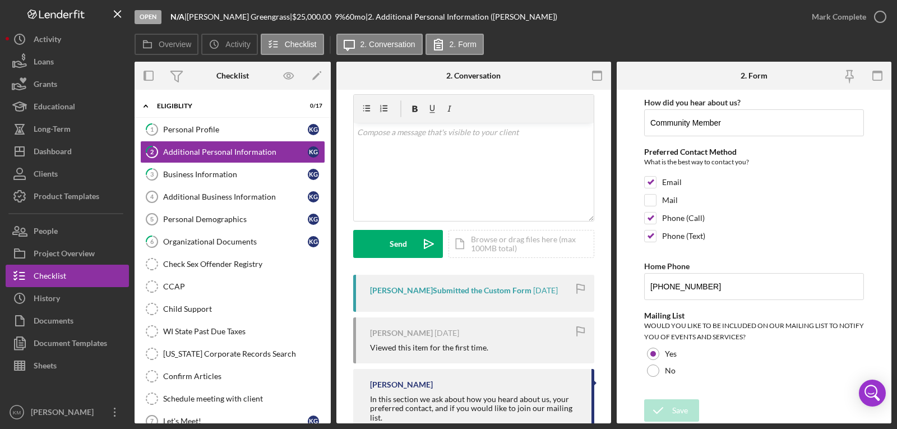
scroll to position [70, 0]
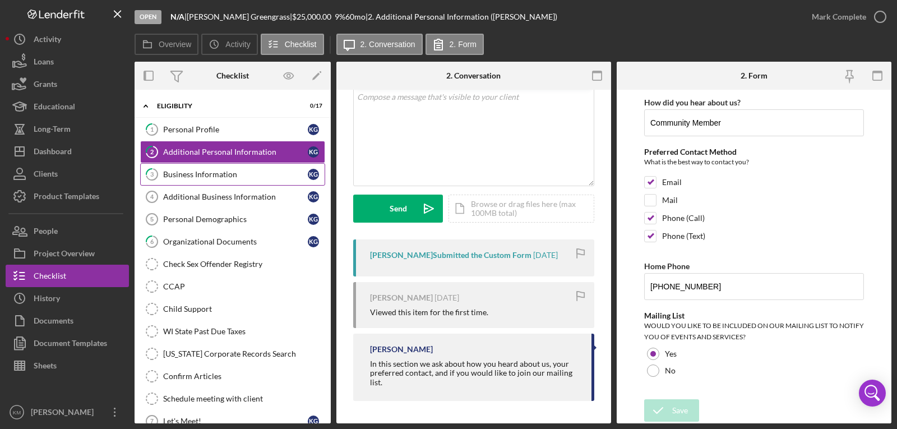
drag, startPoint x: 219, startPoint y: 173, endPoint x: 256, endPoint y: 180, distance: 38.2
click at [219, 174] on div "Business Information" at bounding box center [235, 174] width 145 height 9
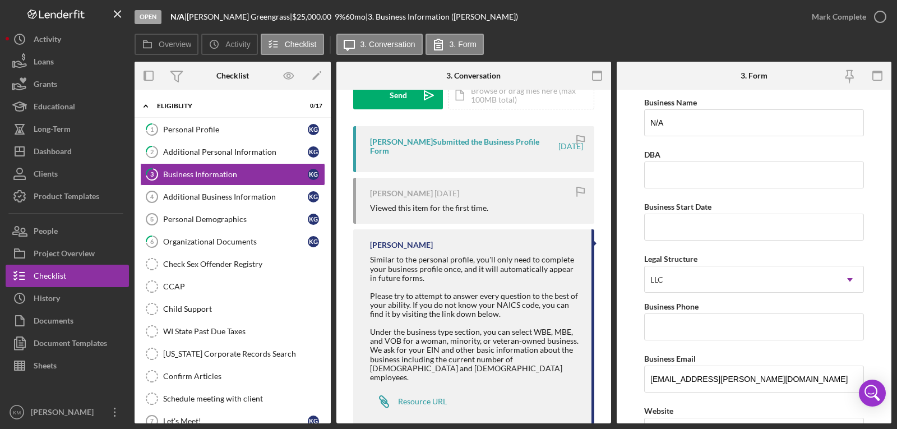
scroll to position [197, 0]
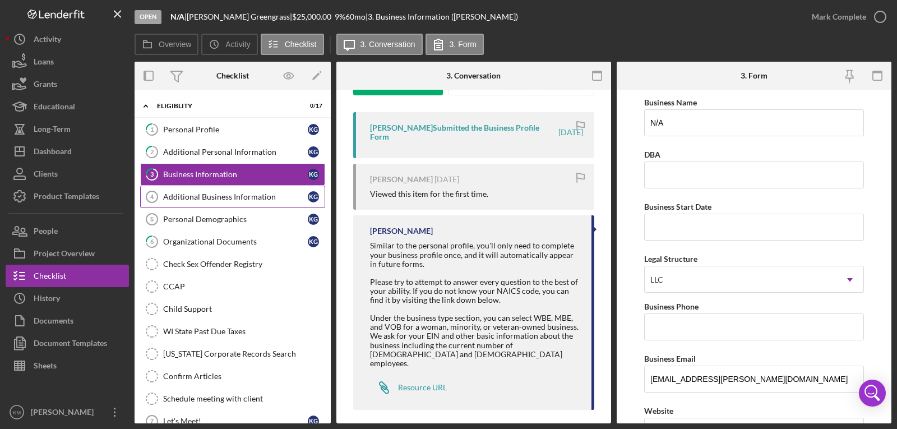
click at [206, 197] on div "Additional Business Information" at bounding box center [235, 196] width 145 height 9
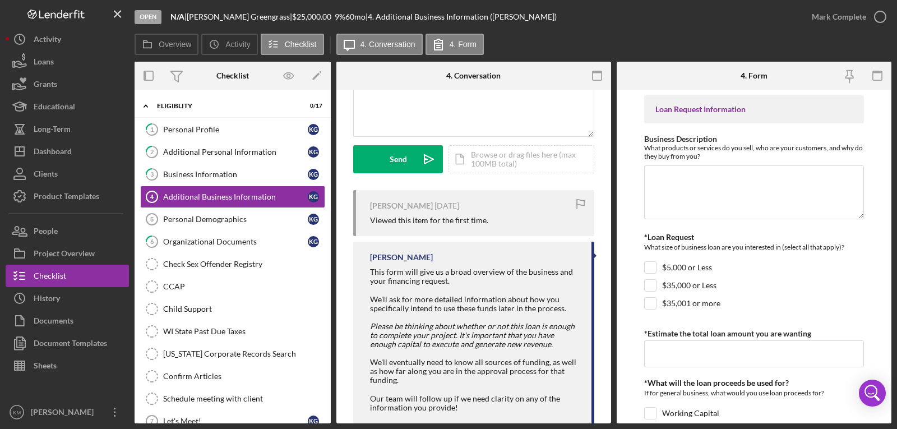
scroll to position [145, 0]
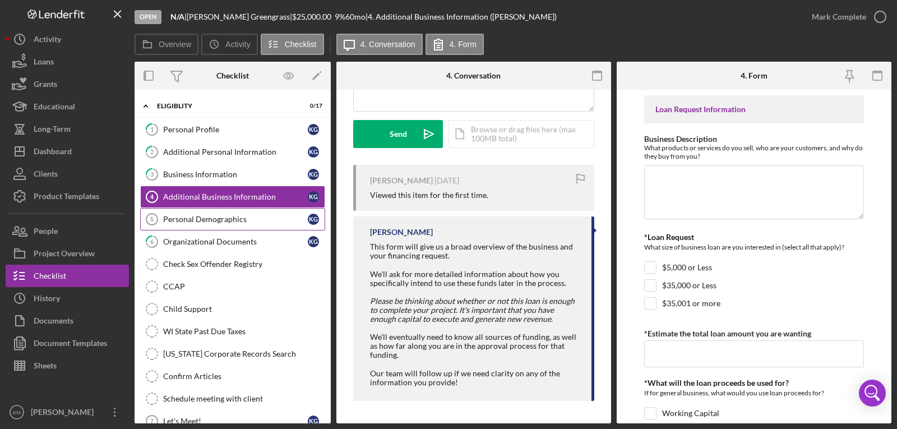
click at [185, 228] on link "Personal Demographics 5 Personal Demographics K G" at bounding box center [232, 219] width 185 height 22
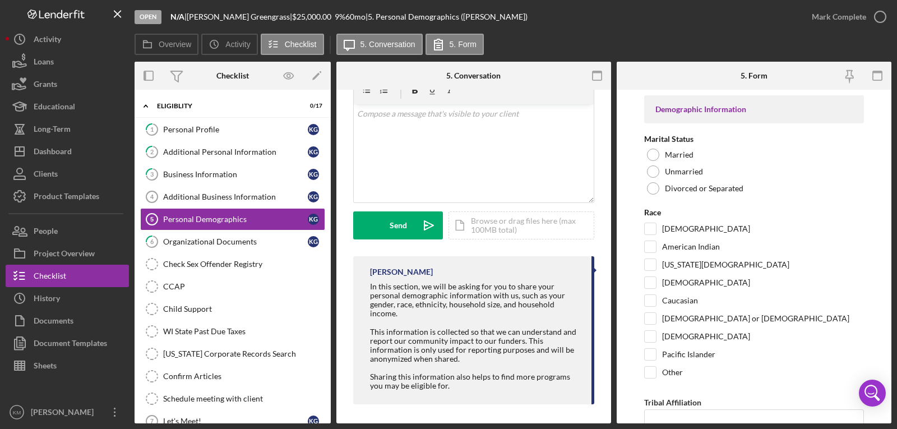
scroll to position [57, 0]
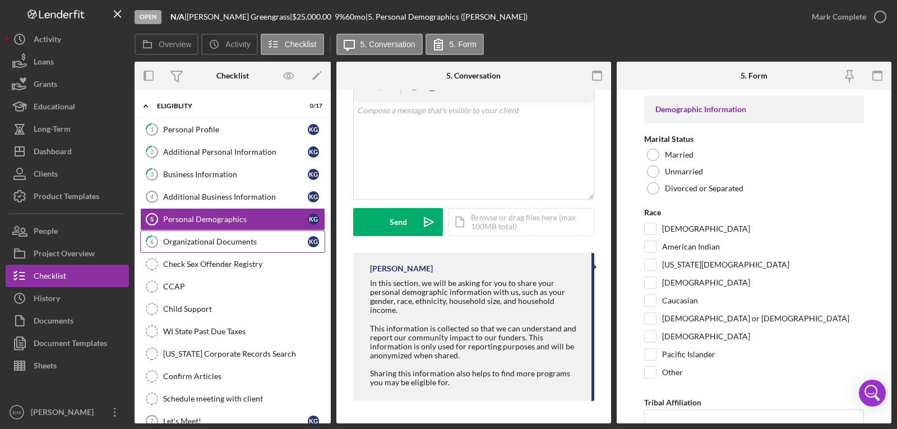
click at [171, 244] on div "Organizational Documents" at bounding box center [235, 241] width 145 height 9
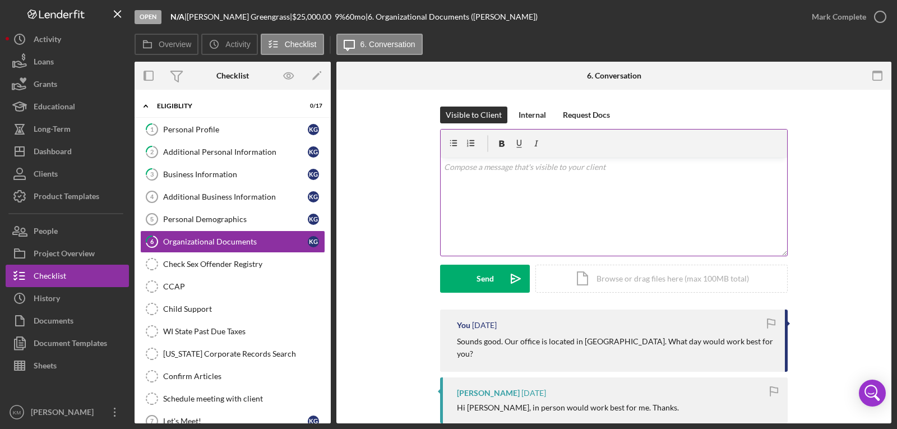
click at [530, 237] on div "v Color teal Color pink Remove color Add row above Add row below Add column bef…" at bounding box center [614, 207] width 347 height 98
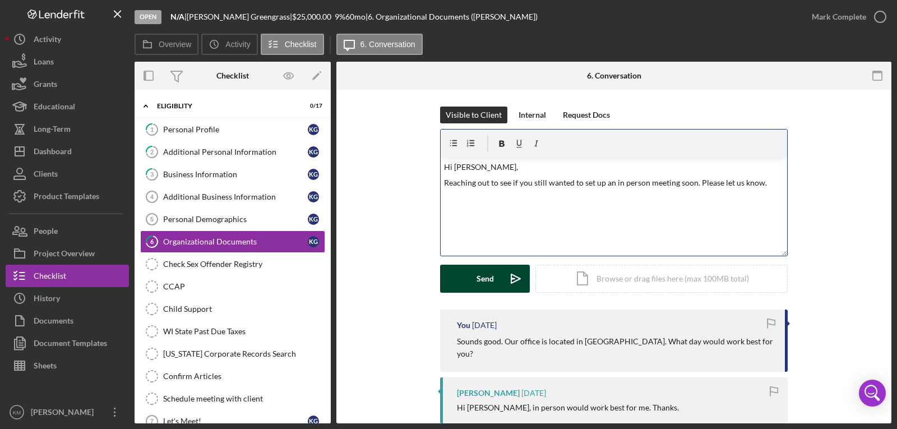
click at [465, 273] on button "Send Icon/icon-invite-send" at bounding box center [485, 279] width 90 height 28
